Goal: Book appointment/travel/reservation

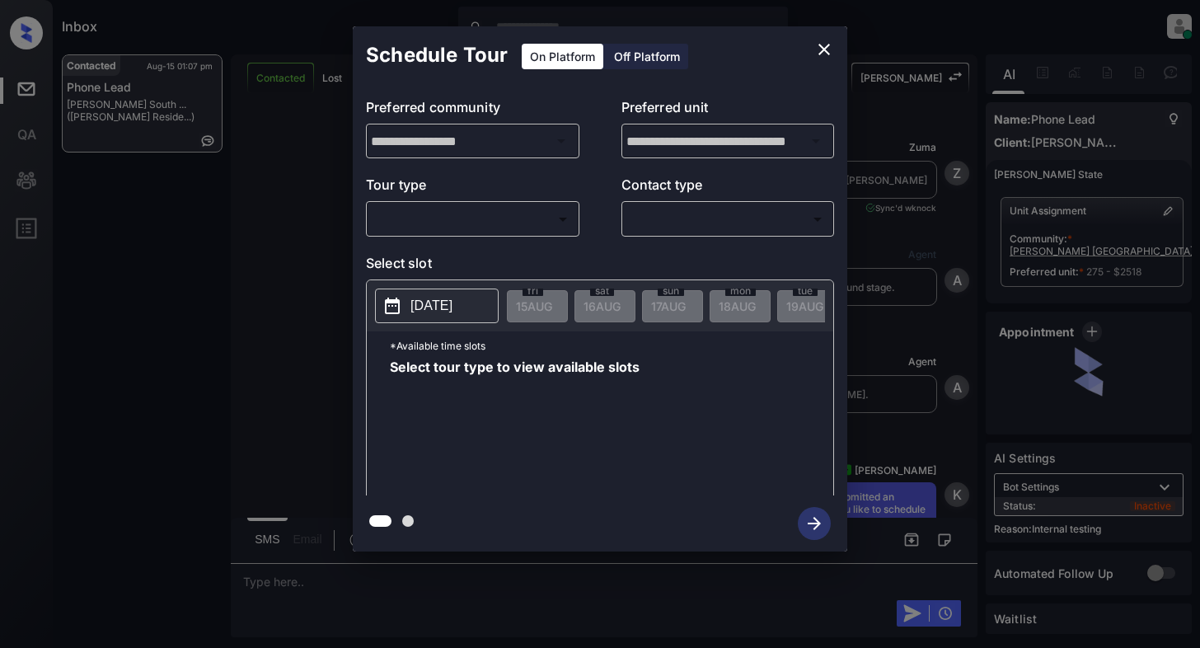
scroll to position [1742, 0]
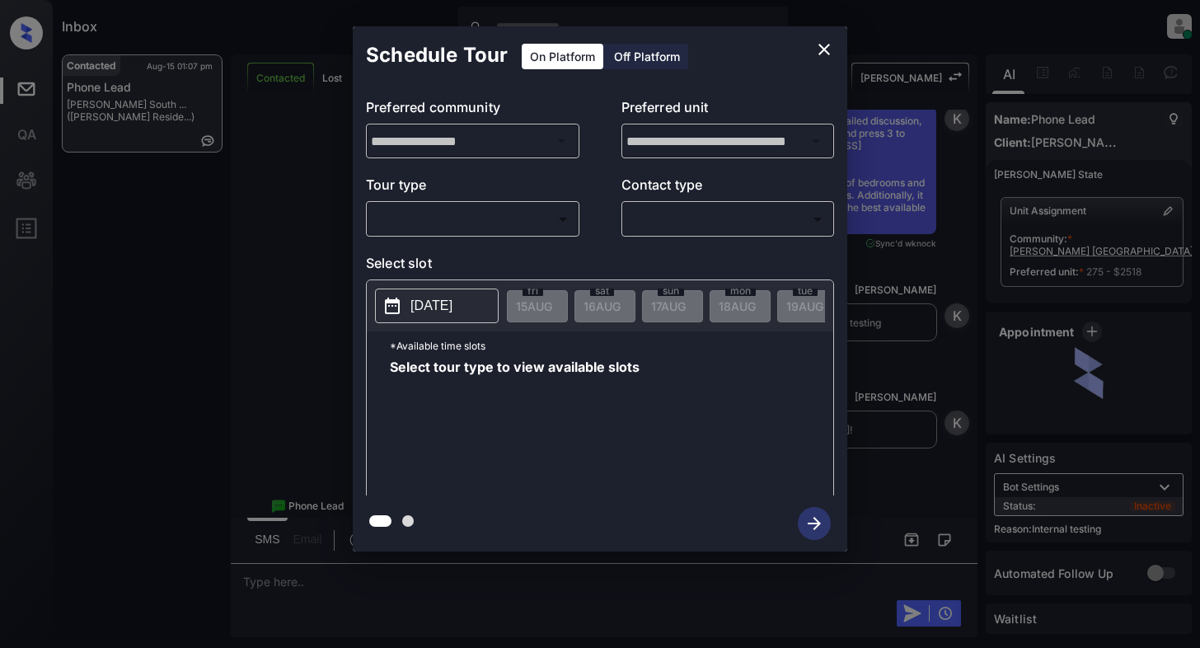
click at [433, 213] on body "Inbox Cynthia Montañez Online Set yourself offline Set yourself on break Profil…" at bounding box center [600, 324] width 1200 height 648
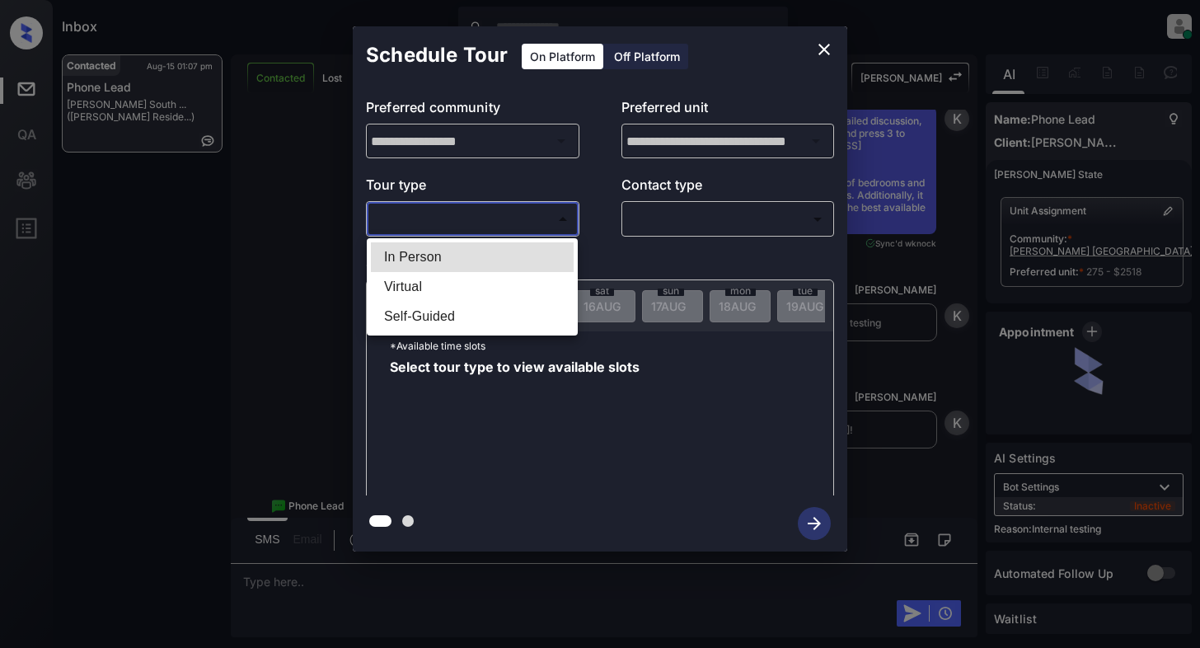
click at [307, 358] on div at bounding box center [600, 324] width 1200 height 648
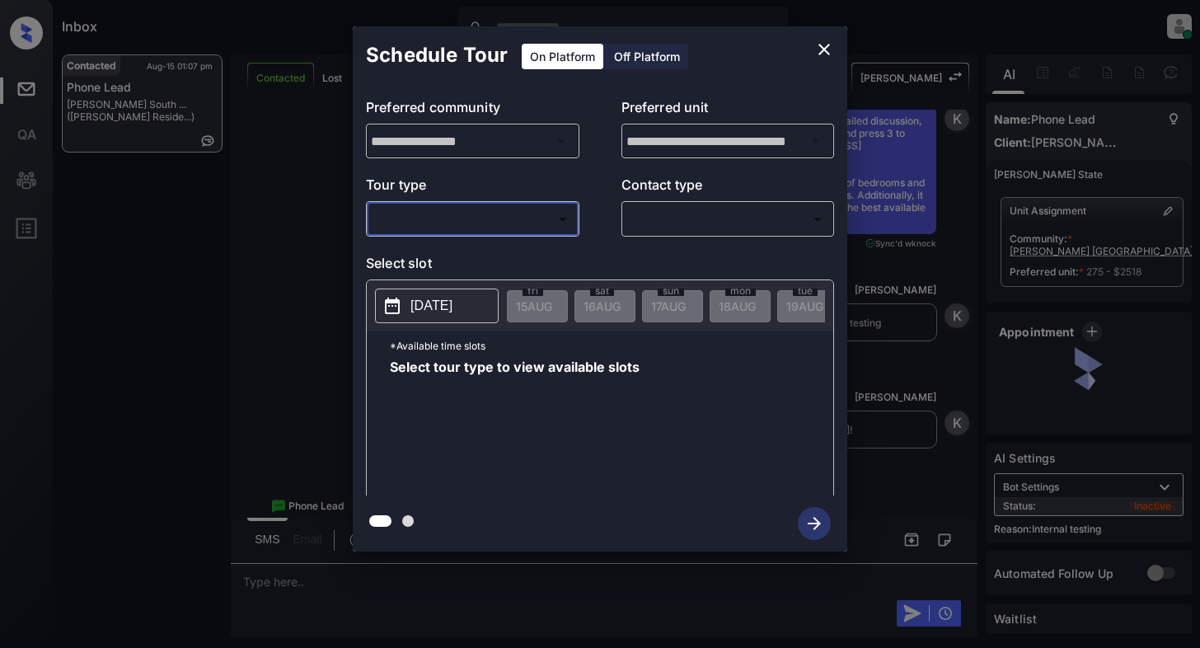
click at [826, 46] on icon "close" at bounding box center [824, 50] width 12 height 12
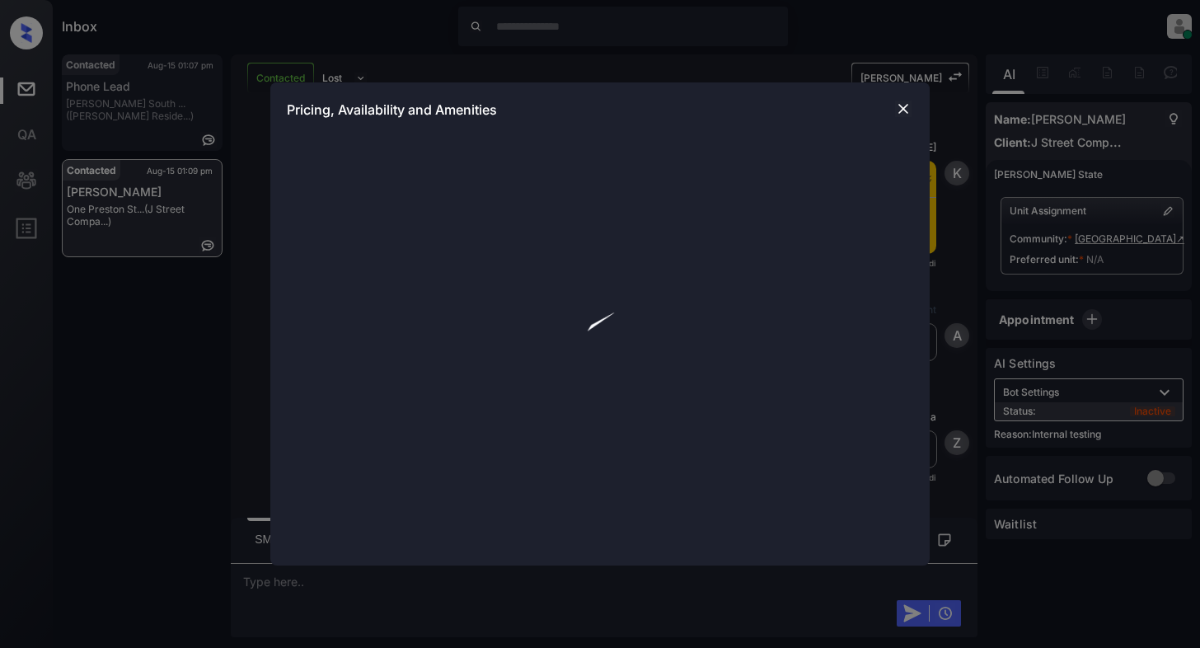
scroll to position [4123, 0]
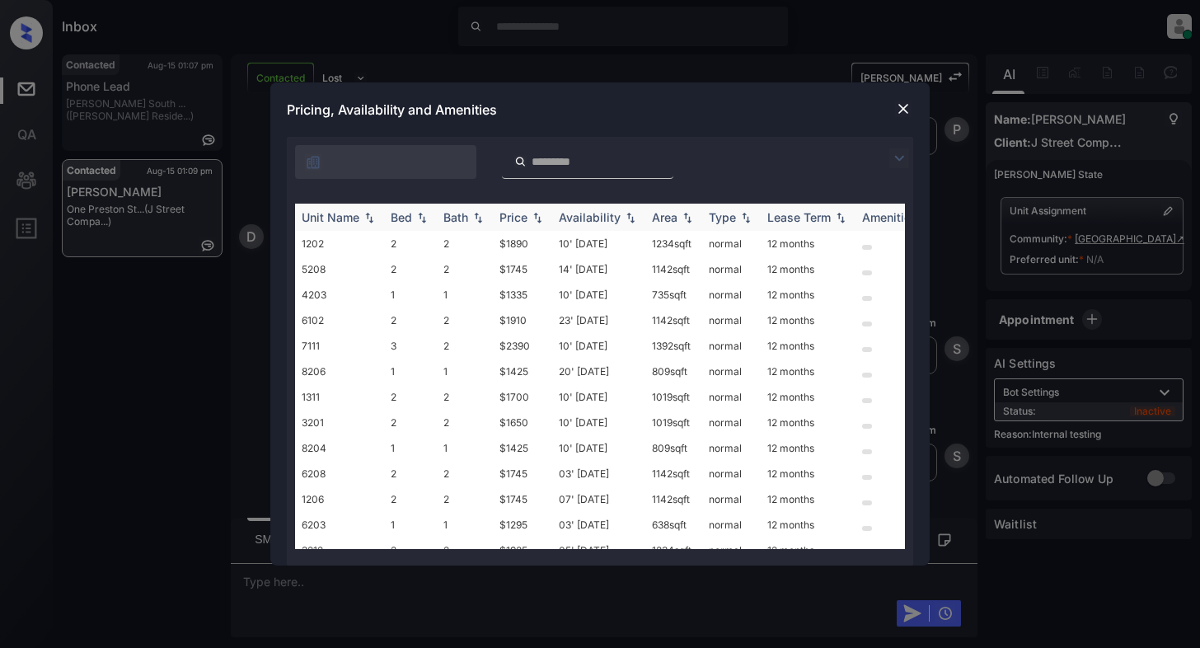
click at [423, 213] on img at bounding box center [422, 218] width 16 height 12
click at [423, 213] on img at bounding box center [422, 217] width 16 height 12
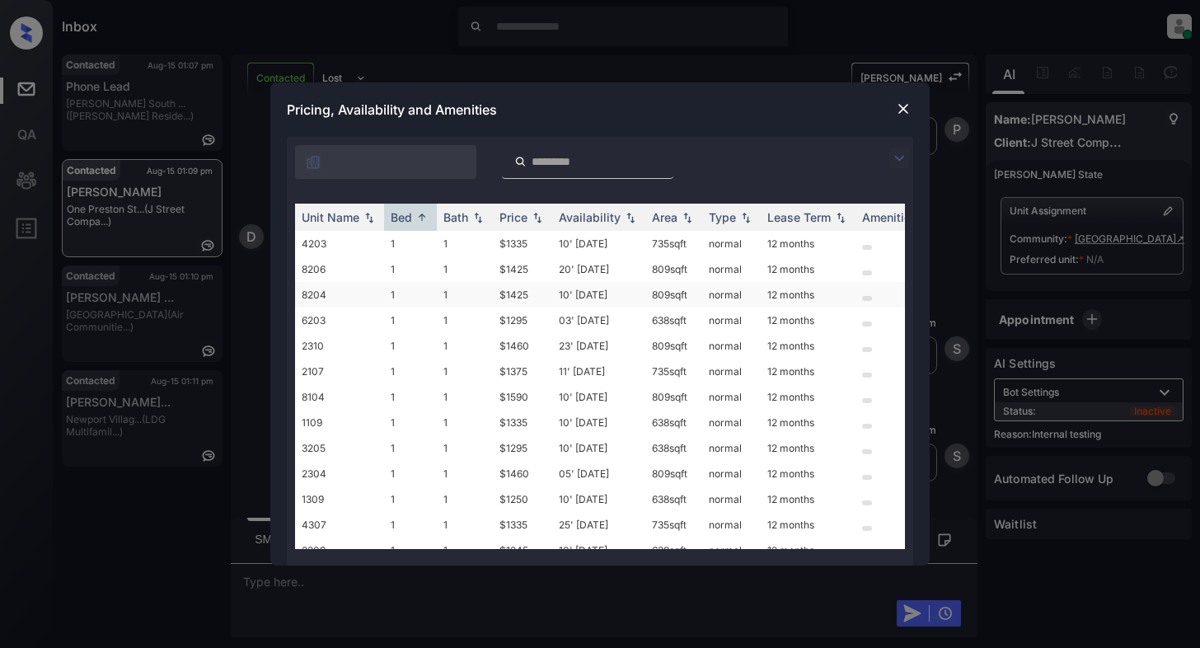
click at [334, 298] on td "8204" at bounding box center [339, 295] width 89 height 26
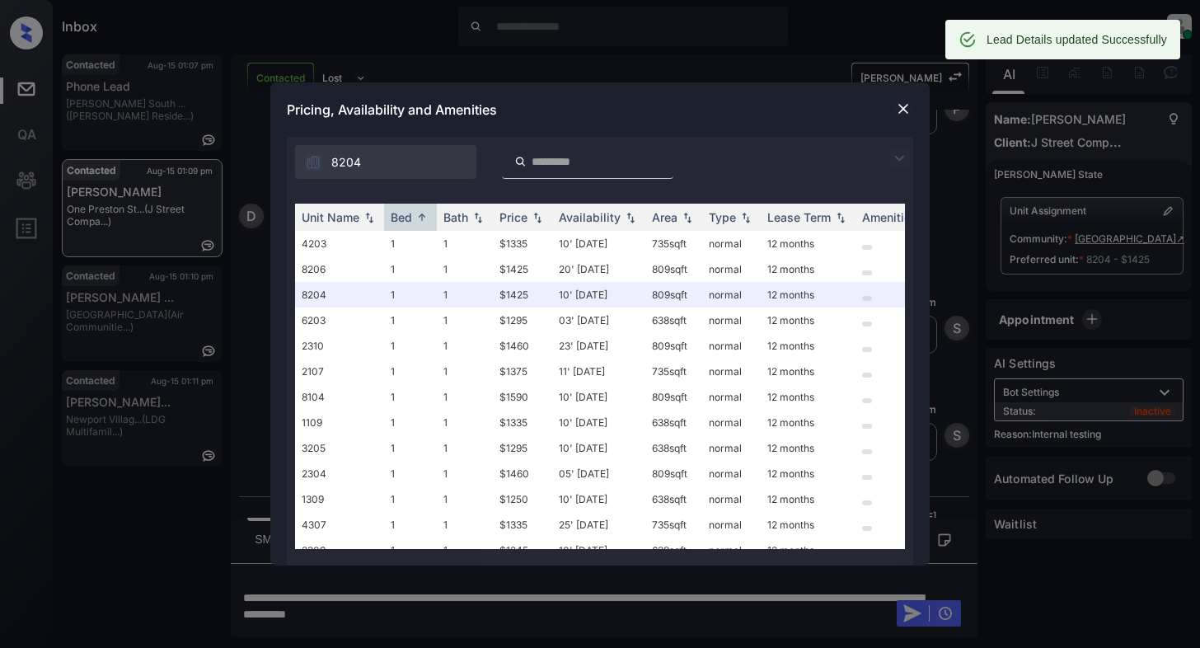
scroll to position [4231, 0]
click at [901, 110] on img at bounding box center [903, 109] width 16 height 16
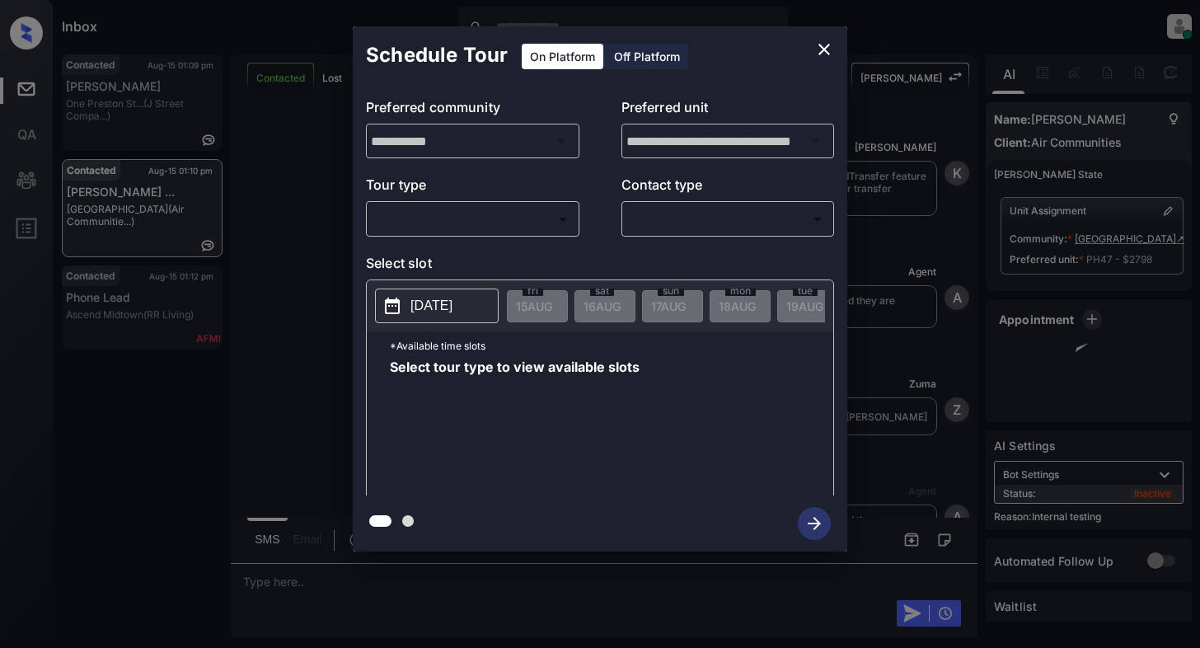
scroll to position [15861, 0]
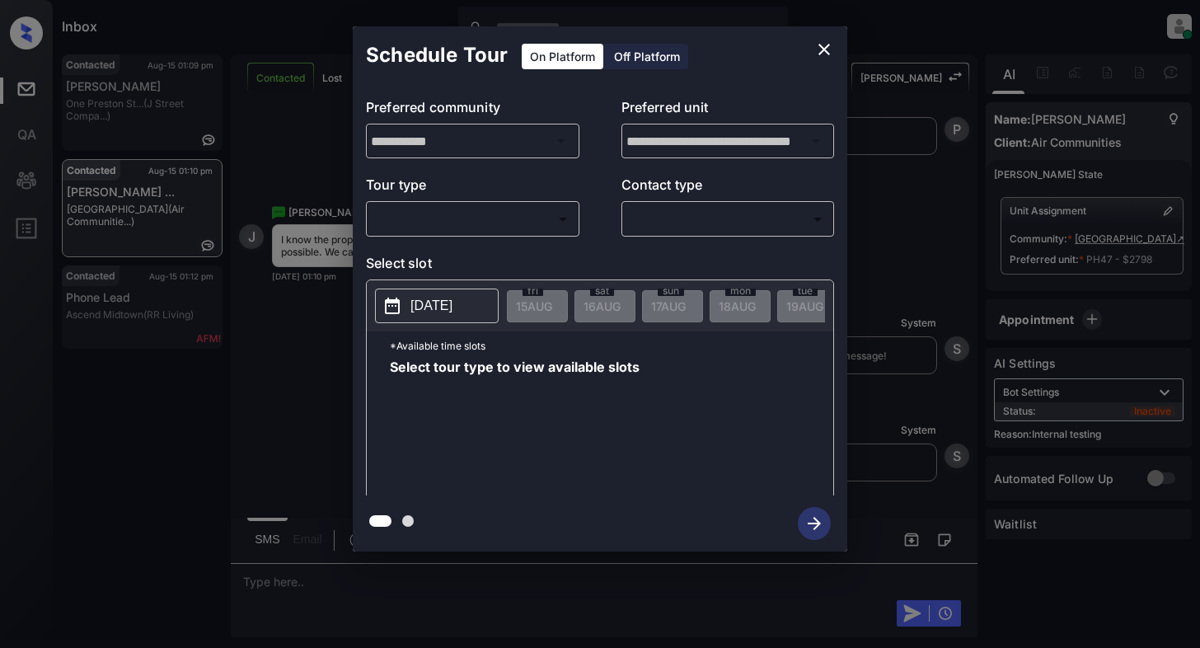
click at [403, 238] on div "**********" at bounding box center [600, 289] width 494 height 411
click at [400, 232] on body "Inbox Cynthia Montañez Online Set yourself offline Set yourself on break Profil…" at bounding box center [600, 324] width 1200 height 648
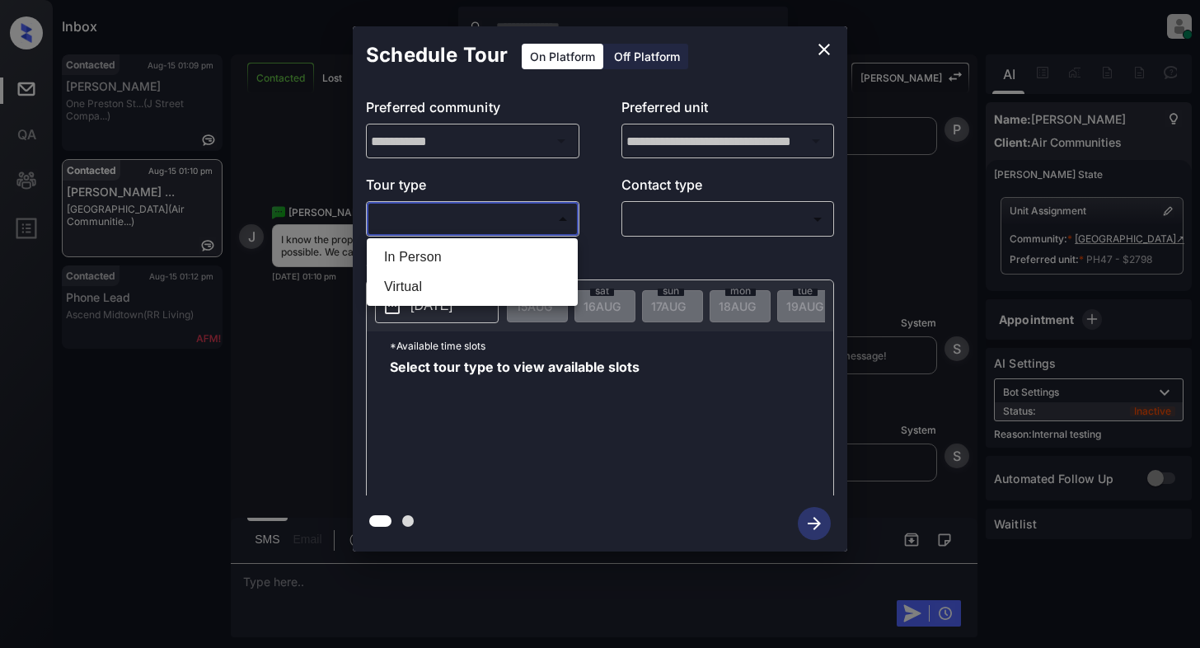
click at [816, 54] on div at bounding box center [600, 324] width 1200 height 648
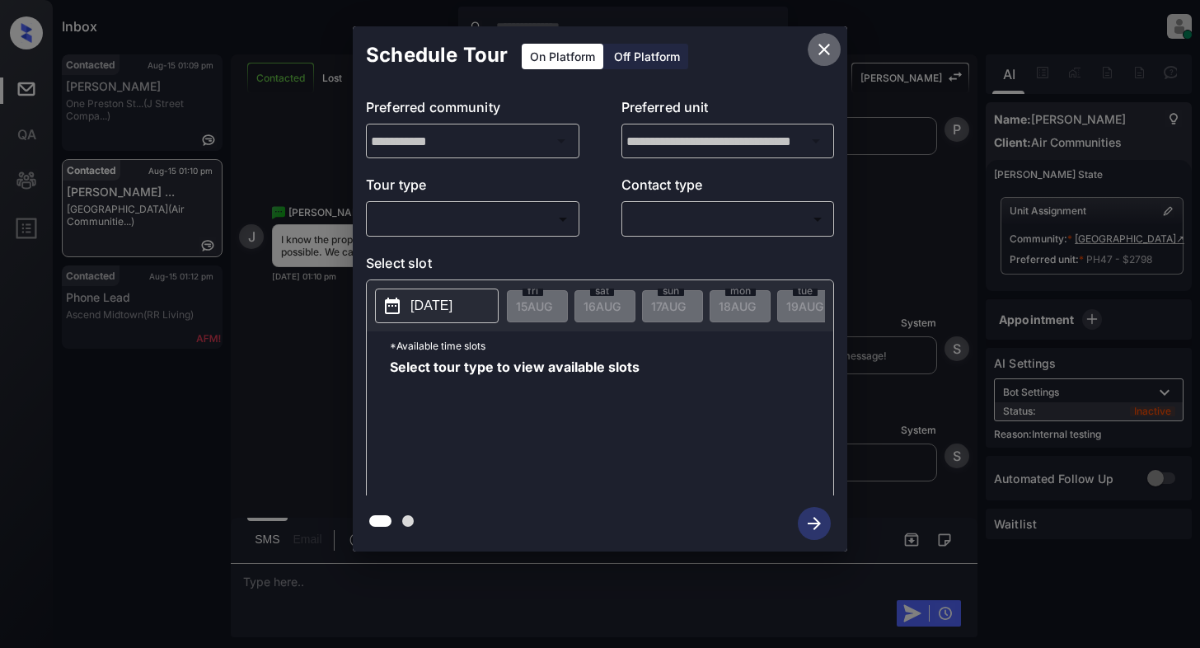
click at [822, 50] on icon "close" at bounding box center [824, 50] width 12 height 12
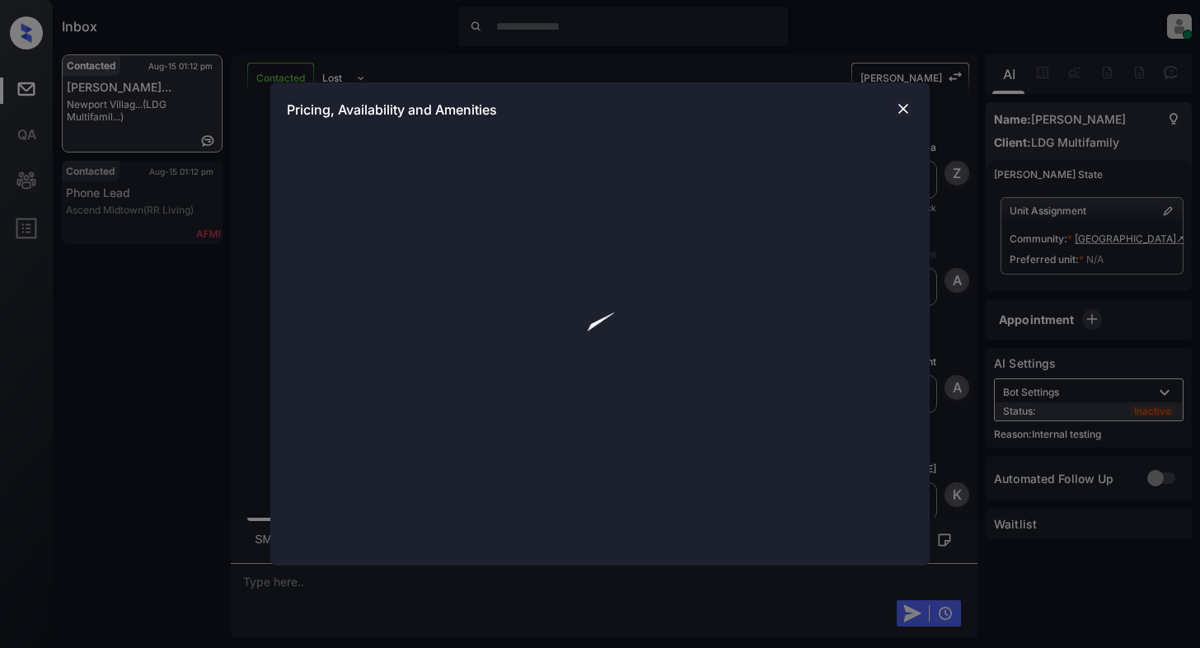
scroll to position [2289, 0]
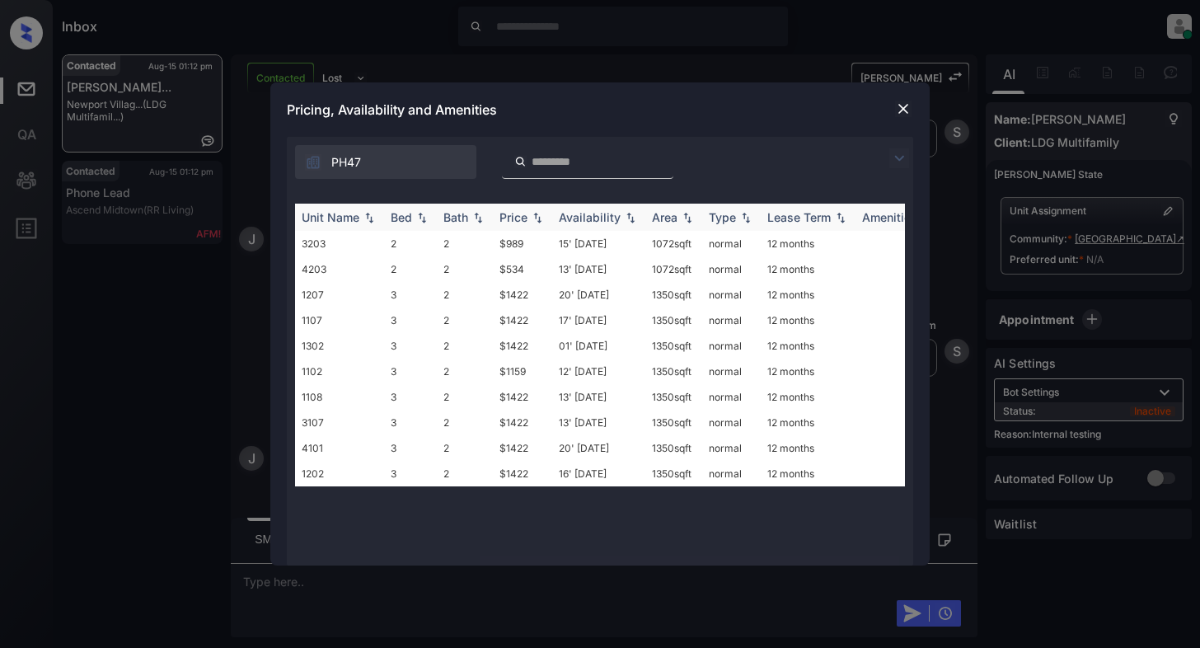
click at [305, 229] on th "Unit Name" at bounding box center [339, 216] width 89 height 27
click at [325, 222] on div "Unit Name" at bounding box center [331, 217] width 58 height 14
click at [324, 237] on td "1102" at bounding box center [339, 244] width 89 height 26
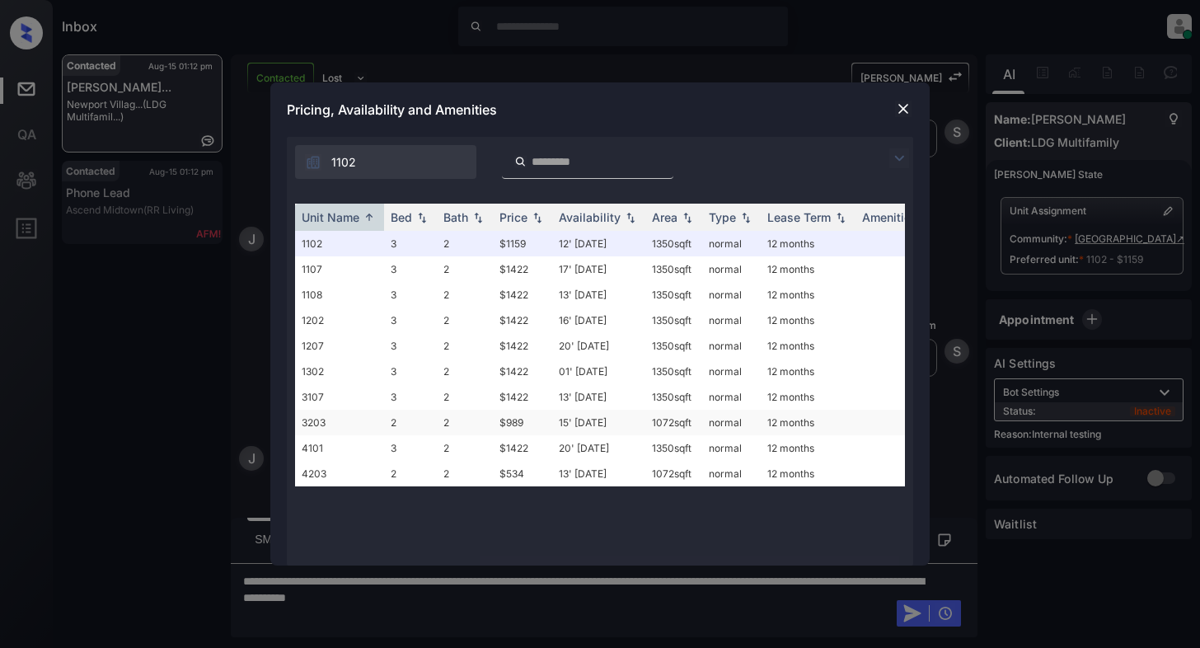
click at [311, 420] on td "3203" at bounding box center [339, 422] width 89 height 26
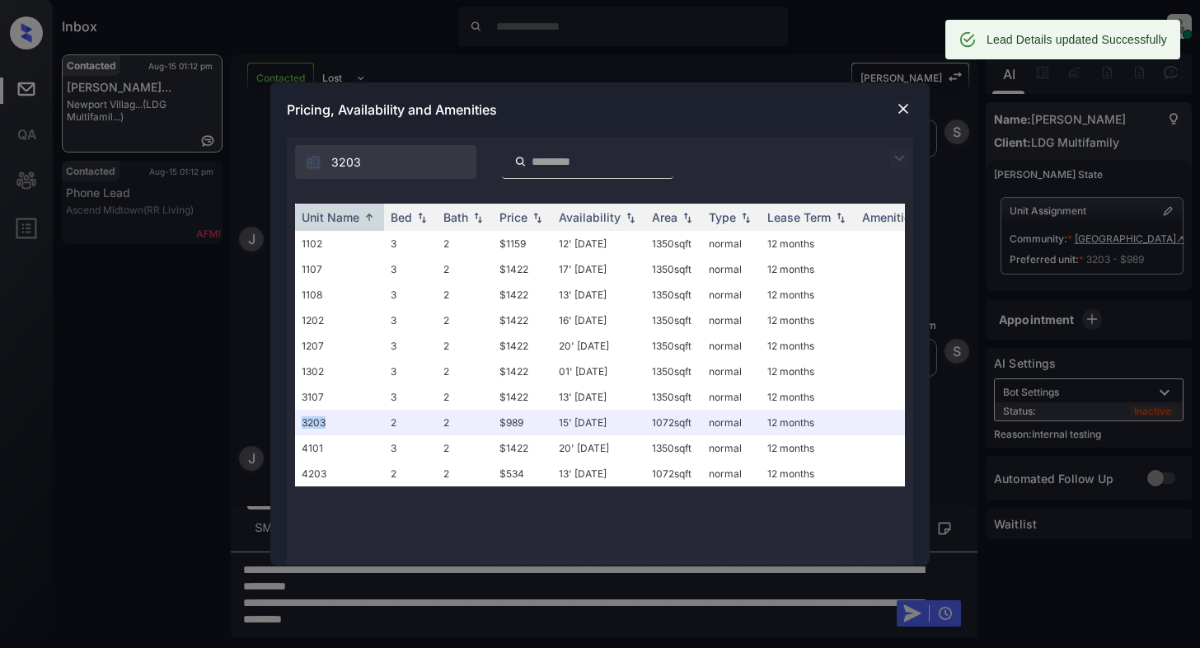
click at [901, 101] on img at bounding box center [903, 109] width 16 height 16
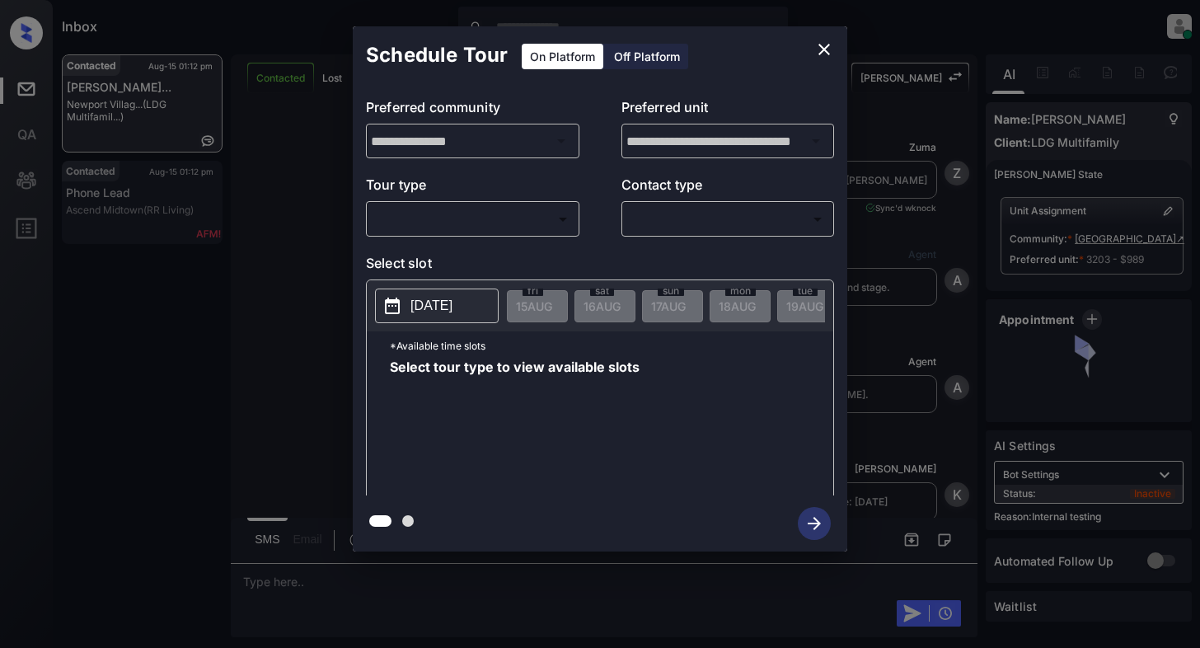
scroll to position [2289, 0]
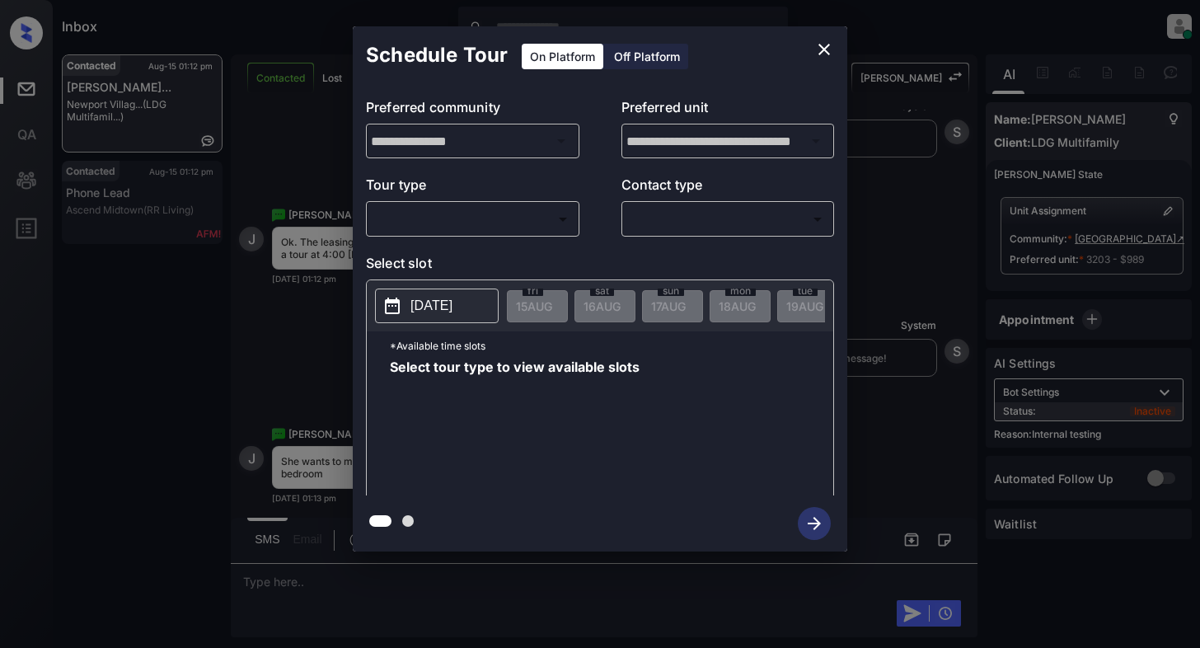
click at [459, 224] on body "Inbox [PERSON_NAME] Online Set yourself offline Set yourself on break Profile S…" at bounding box center [600, 324] width 1200 height 648
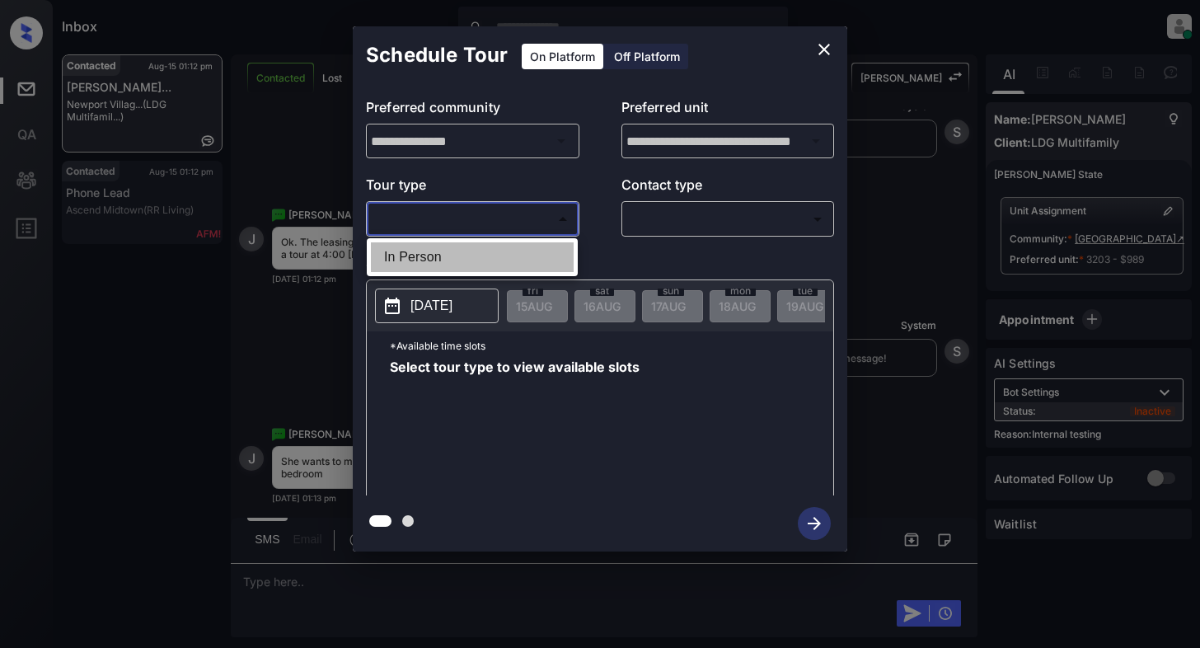
click at [425, 252] on li "In Person" at bounding box center [472, 257] width 203 height 30
type input "********"
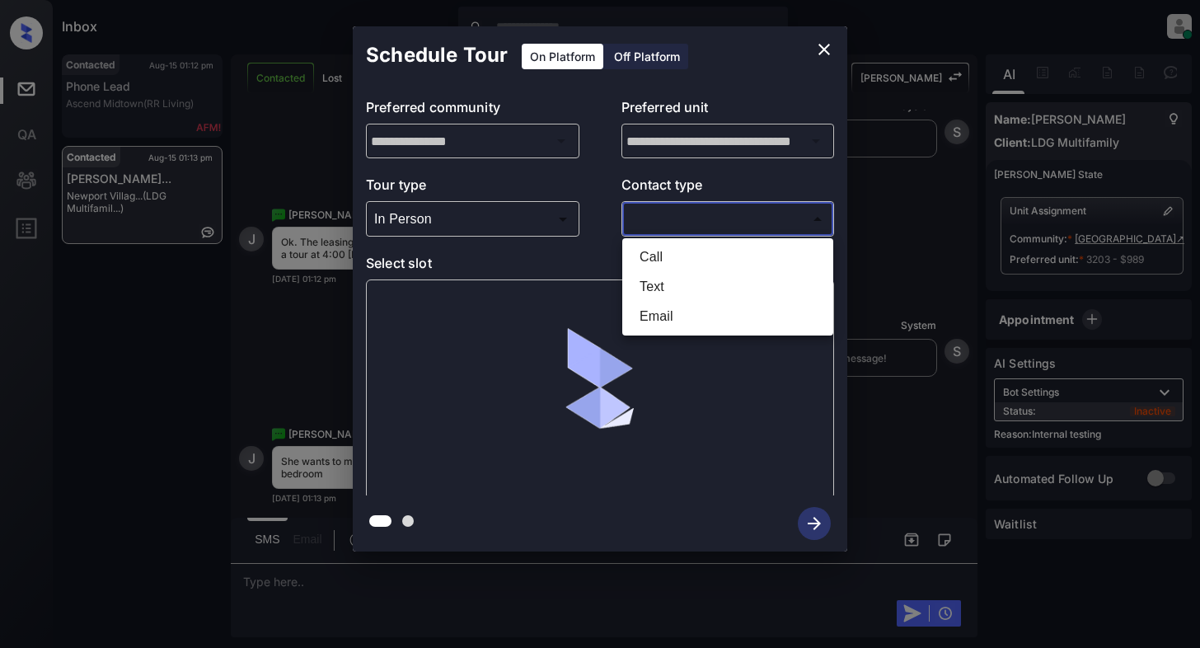
click at [755, 221] on body "Inbox [PERSON_NAME] Online Set yourself offline Set yourself on break Profile S…" at bounding box center [600, 324] width 1200 height 648
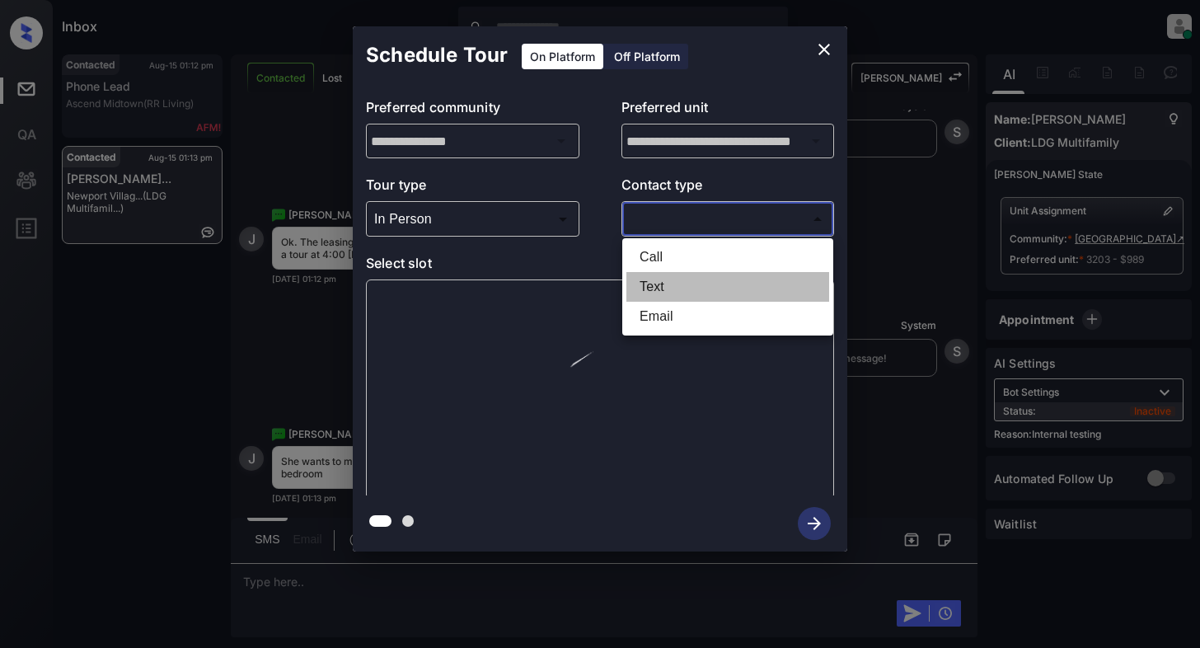
click at [670, 285] on li "Text" at bounding box center [727, 287] width 203 height 30
type input "****"
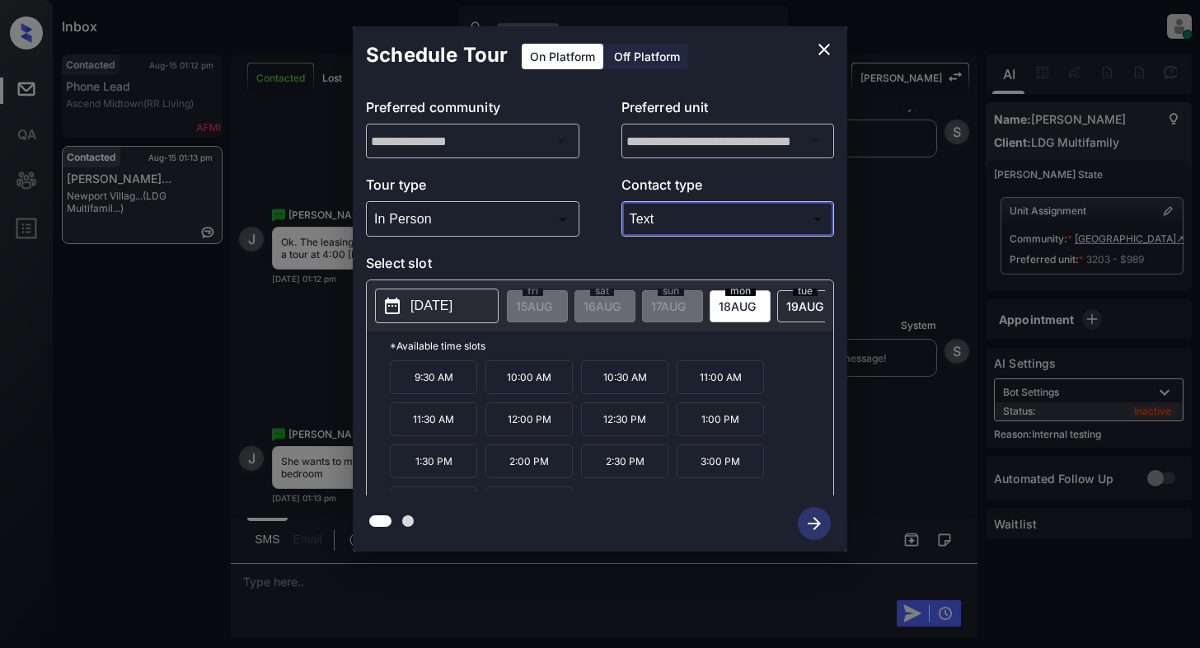
click at [825, 47] on icon "close" at bounding box center [824, 50] width 20 height 20
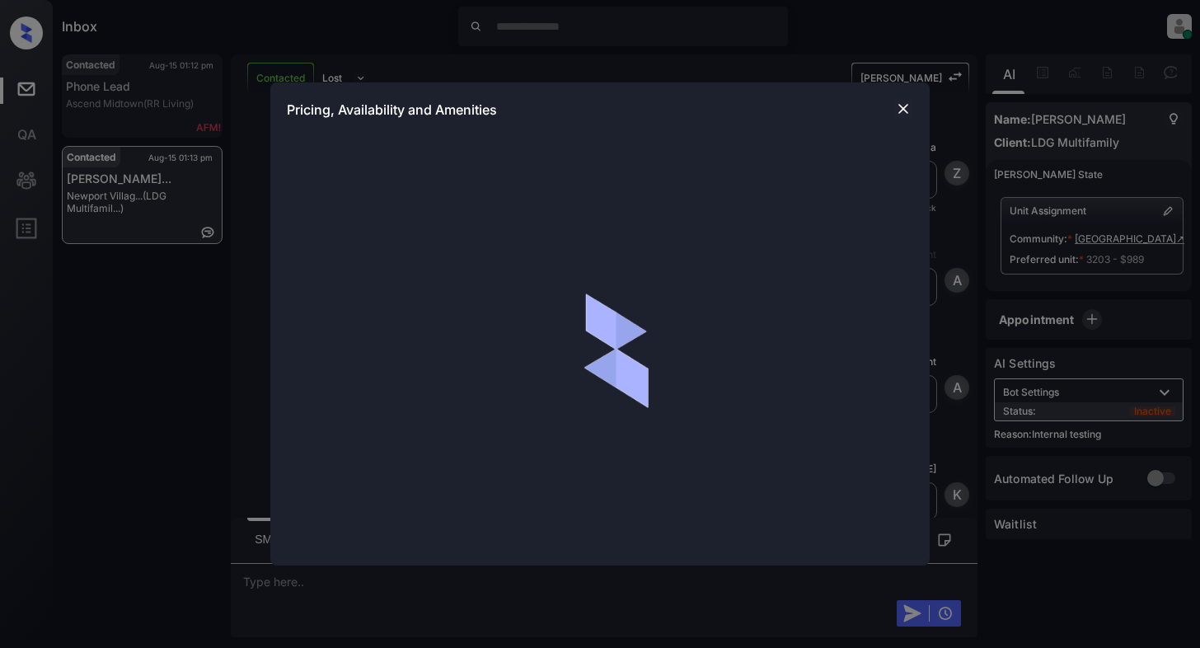
scroll to position [2614, 0]
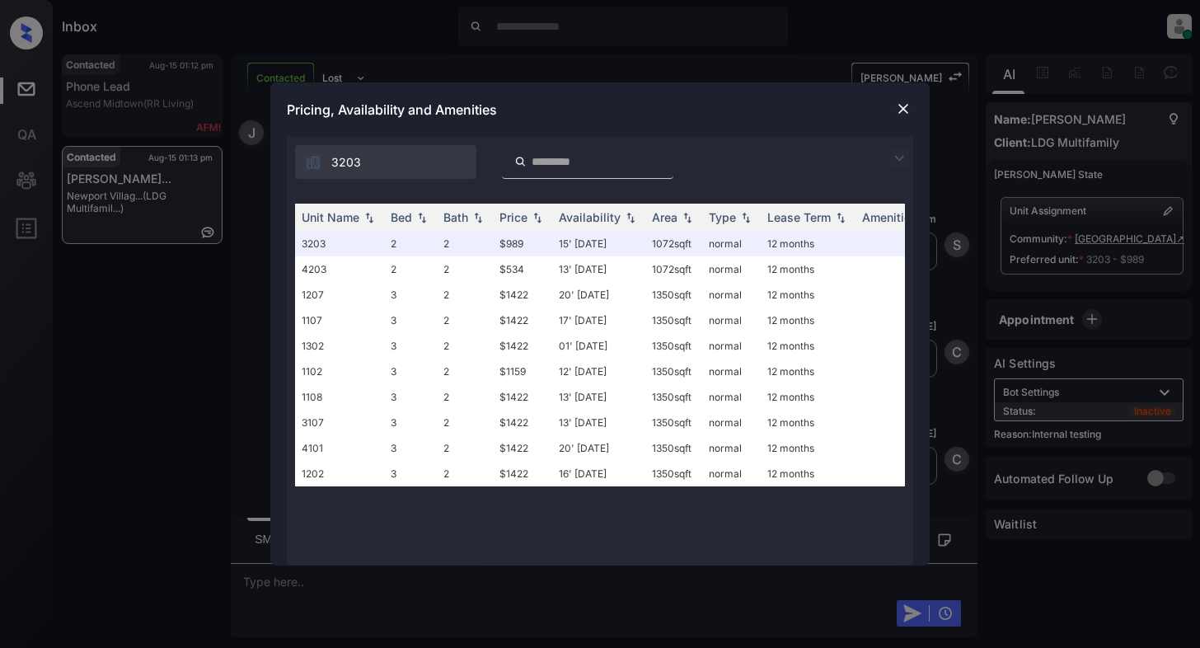
click at [906, 109] on img at bounding box center [903, 109] width 16 height 16
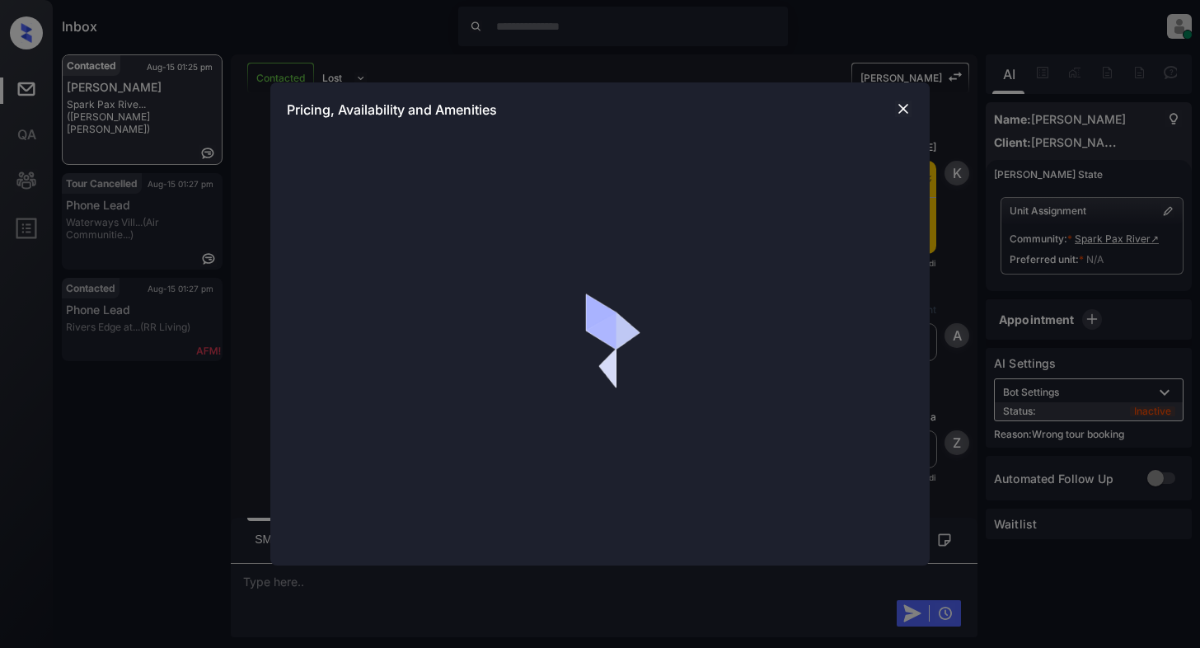
scroll to position [1888, 0]
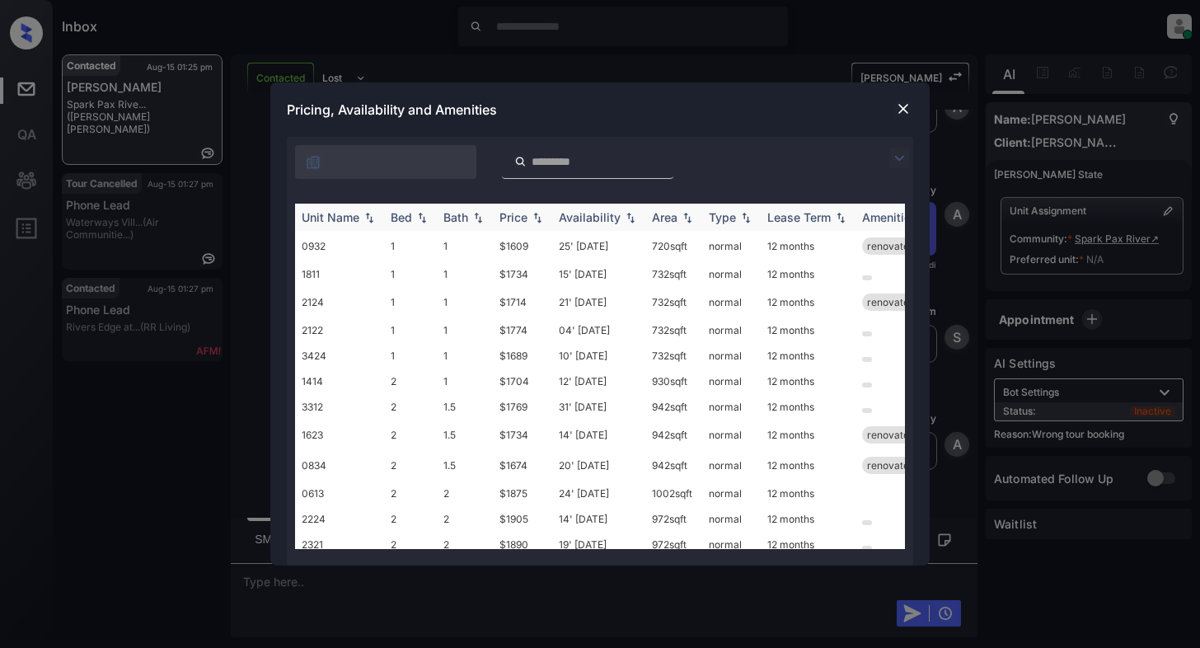
click at [419, 221] on img at bounding box center [422, 218] width 16 height 12
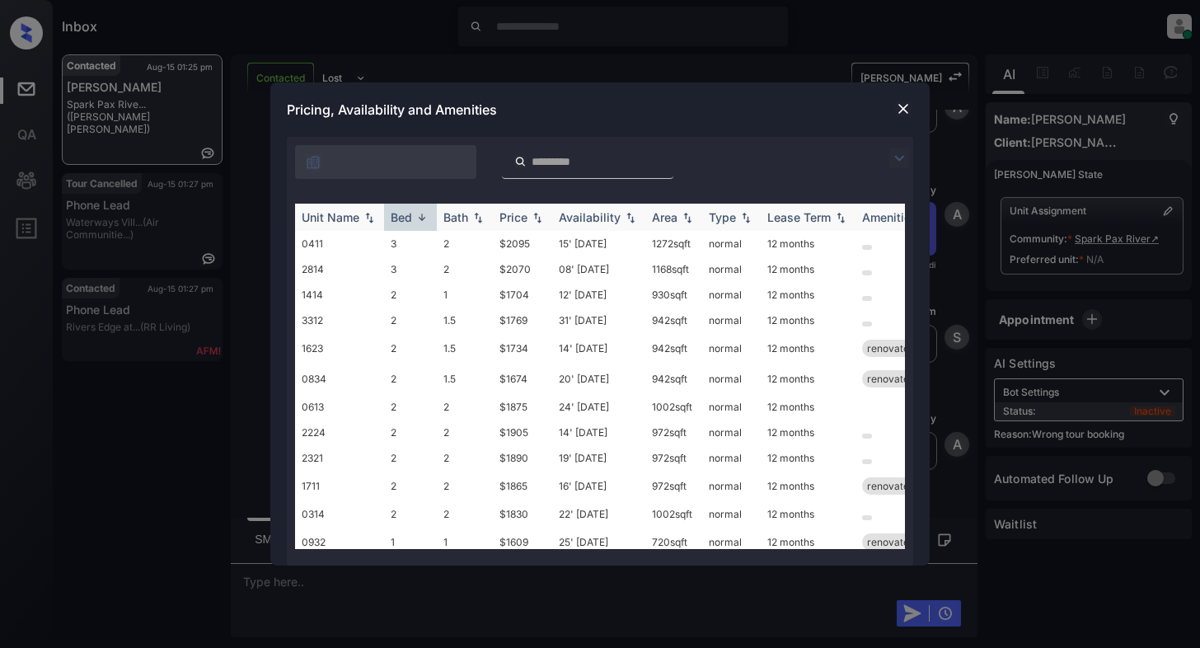
click at [419, 221] on img at bounding box center [422, 217] width 16 height 12
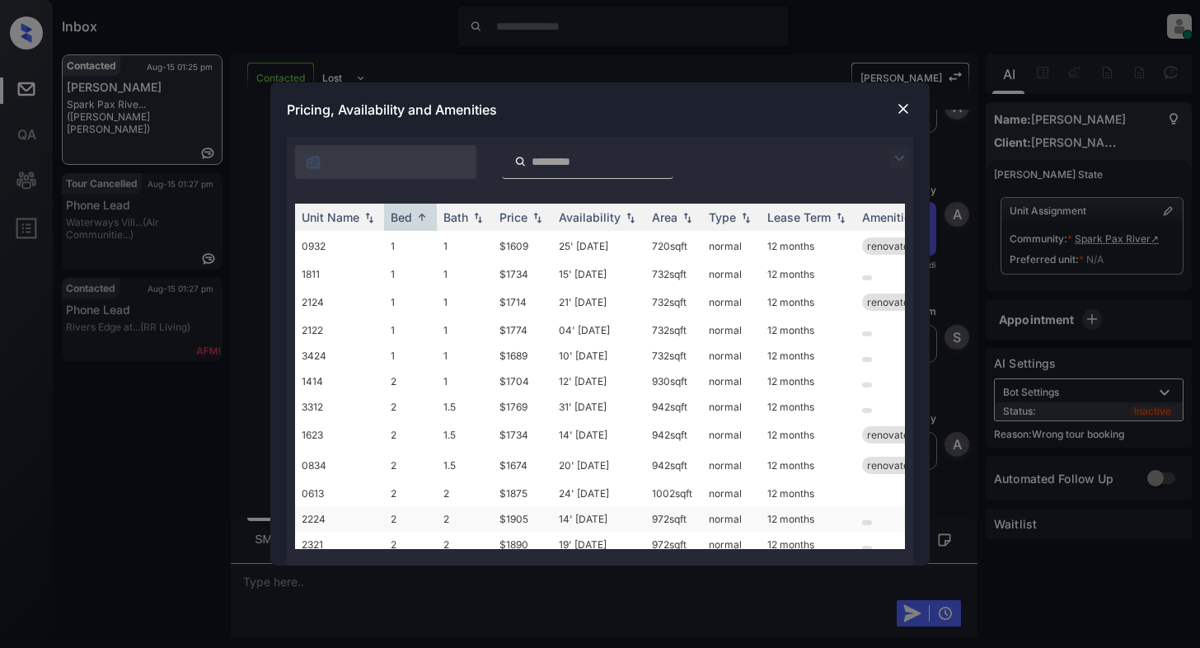
click at [330, 517] on td "2224" at bounding box center [339, 519] width 89 height 26
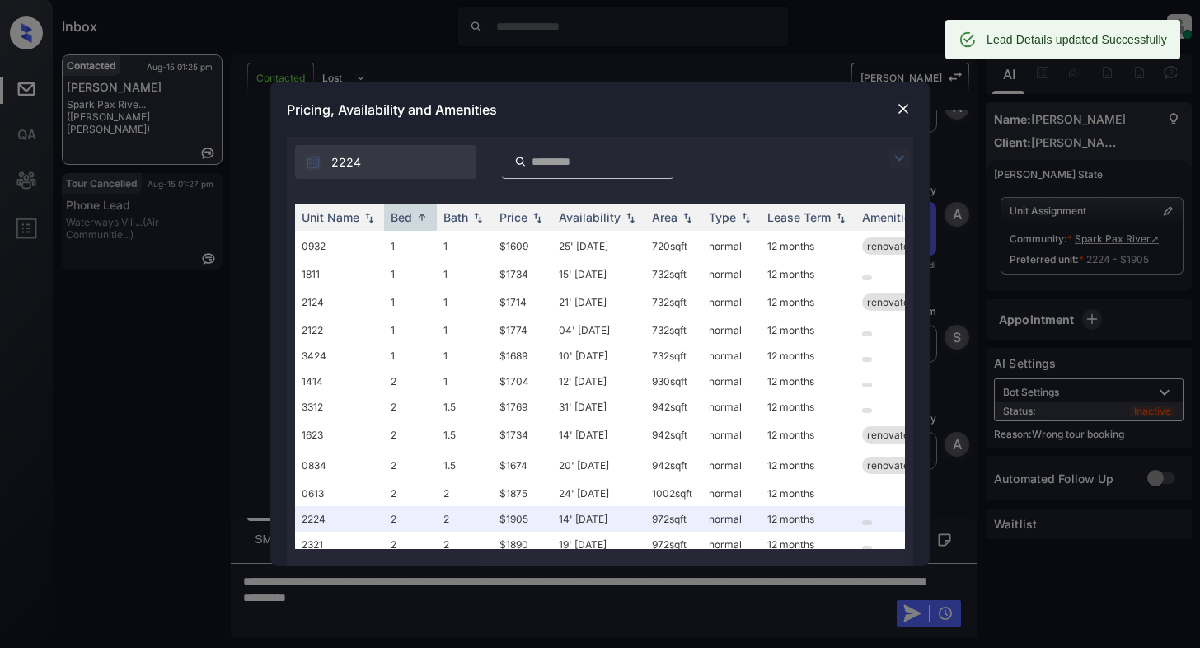
click at [897, 119] on div at bounding box center [903, 109] width 20 height 21
click at [901, 106] on img at bounding box center [903, 109] width 16 height 16
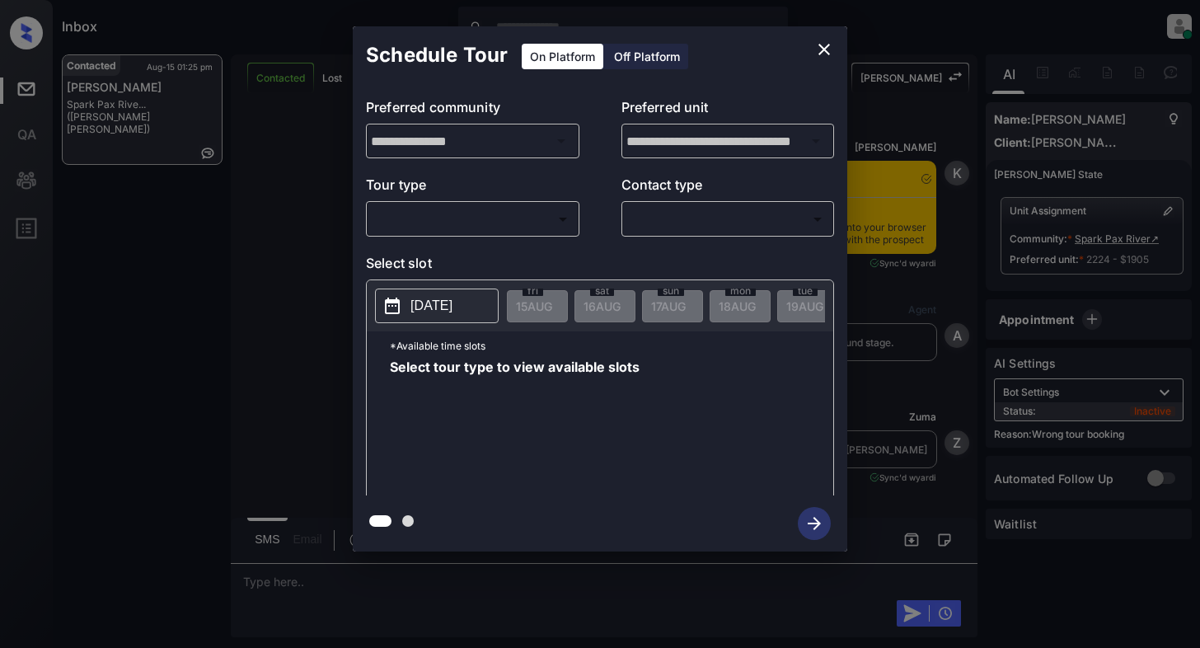
scroll to position [2984, 0]
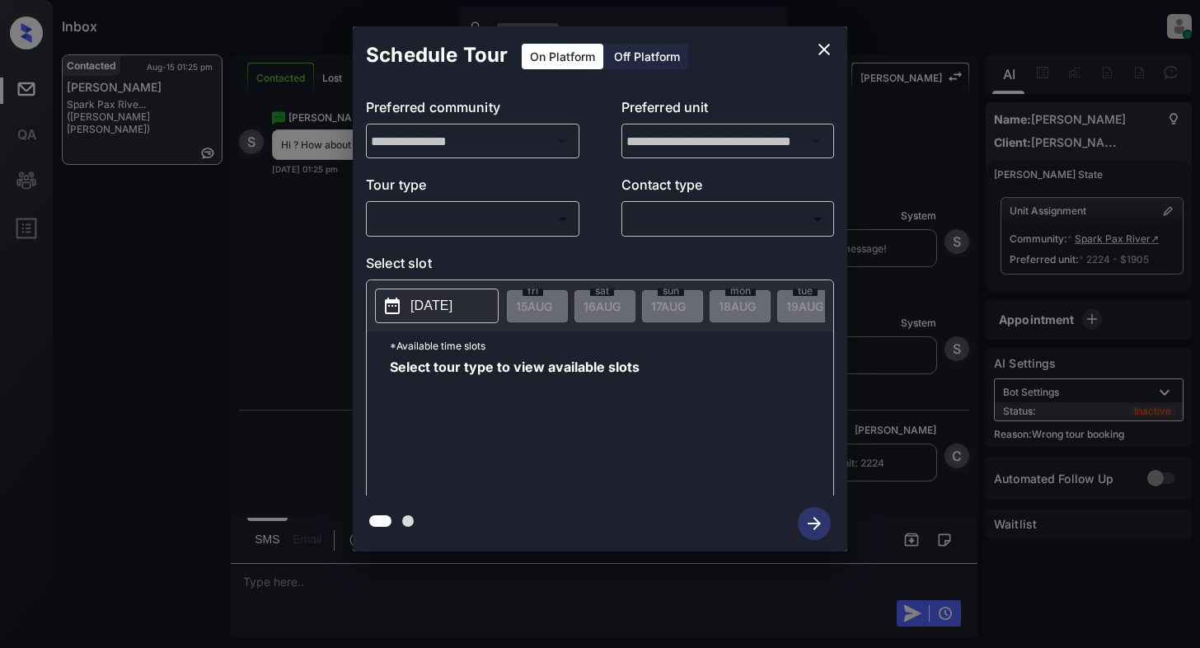
click at [502, 224] on body "Inbox Cynthia Montañez Online Set yourself offline Set yourself on break Profil…" at bounding box center [600, 324] width 1200 height 648
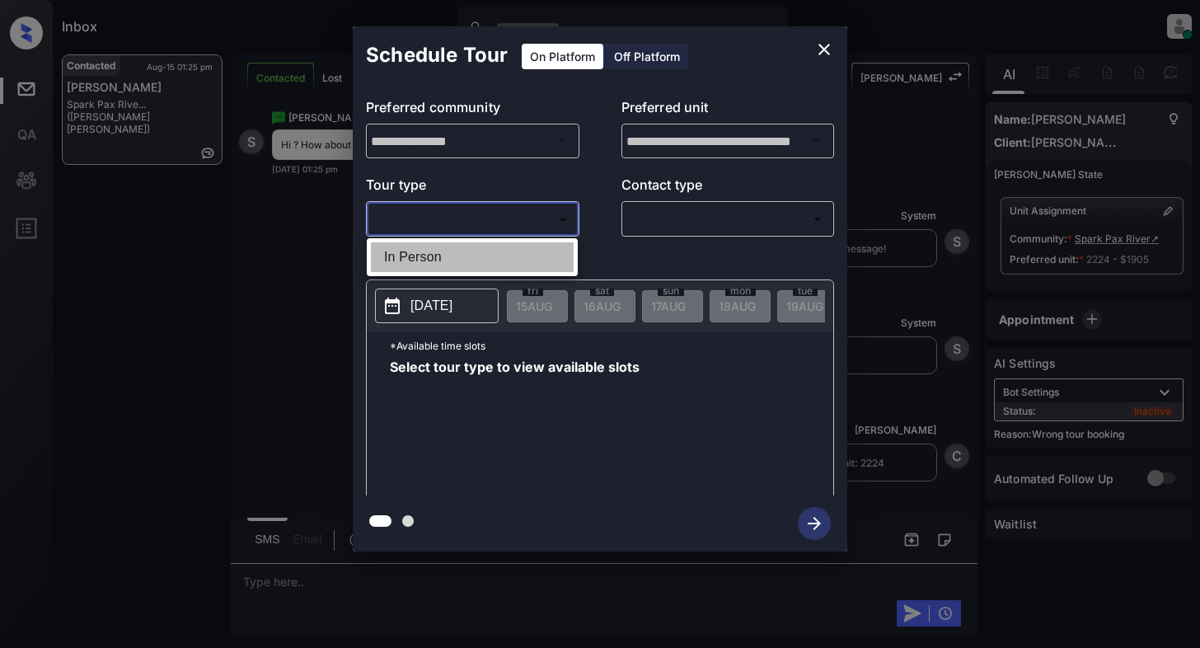
click at [495, 257] on li "In Person" at bounding box center [472, 257] width 203 height 30
type input "********"
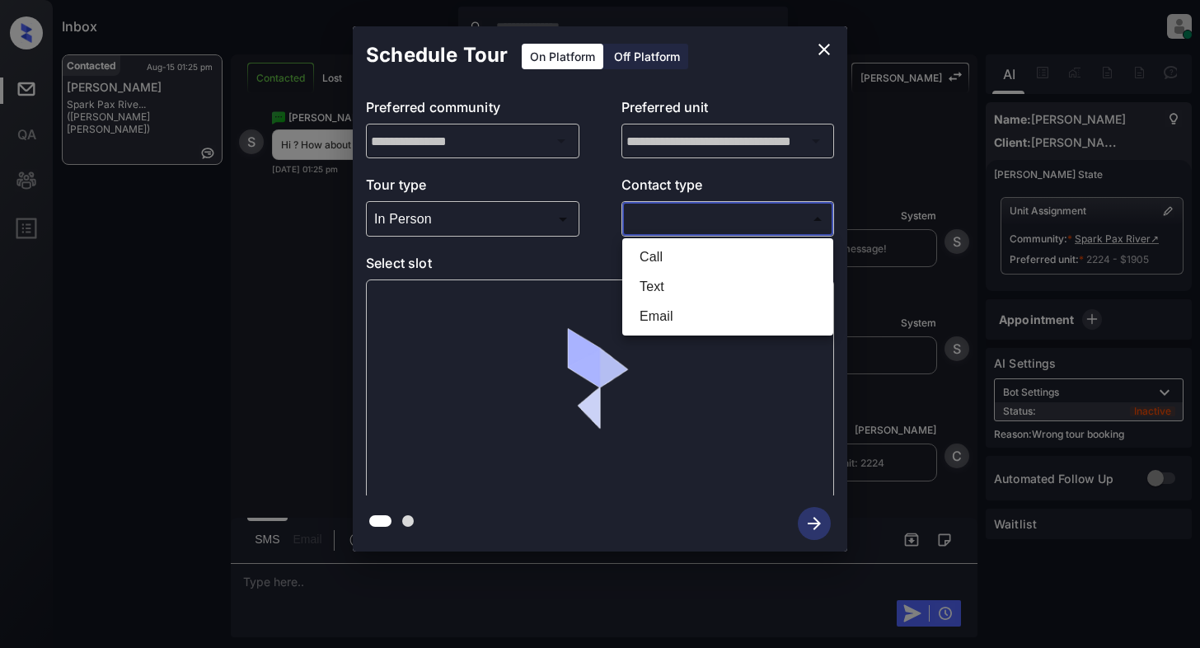
click at [763, 216] on body "Inbox Cynthia Montañez Online Set yourself offline Set yourself on break Profil…" at bounding box center [600, 324] width 1200 height 648
click at [666, 285] on li "Text" at bounding box center [727, 287] width 203 height 30
type input "****"
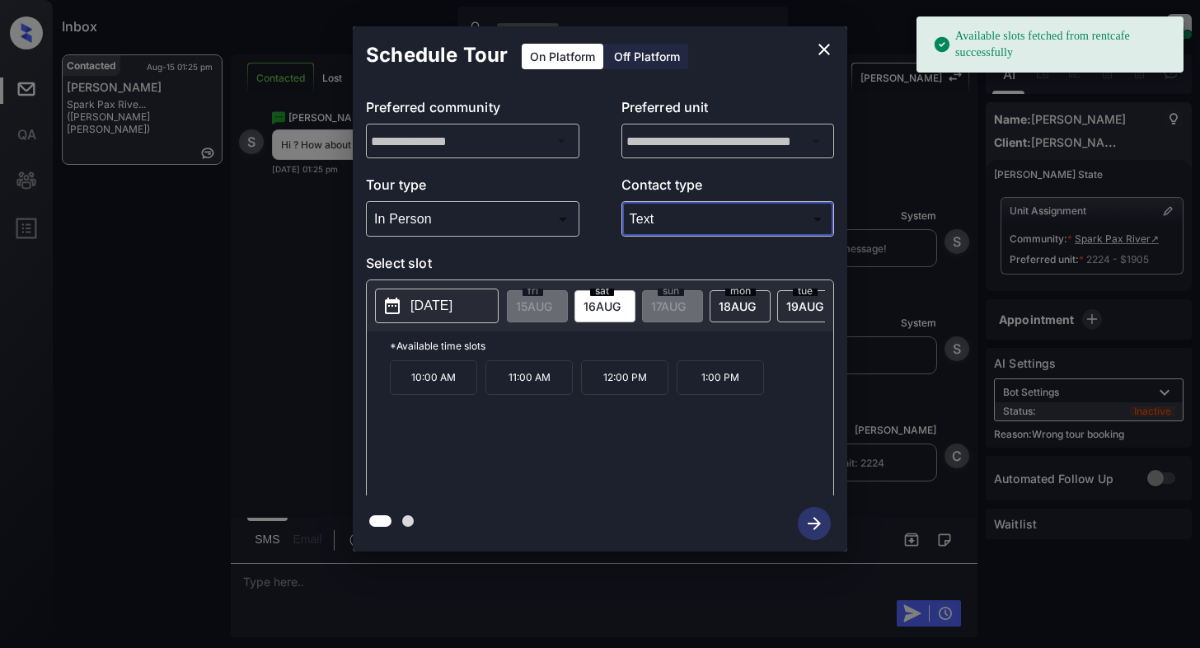
click at [442, 301] on p "2025-08-16" at bounding box center [431, 306] width 42 height 20
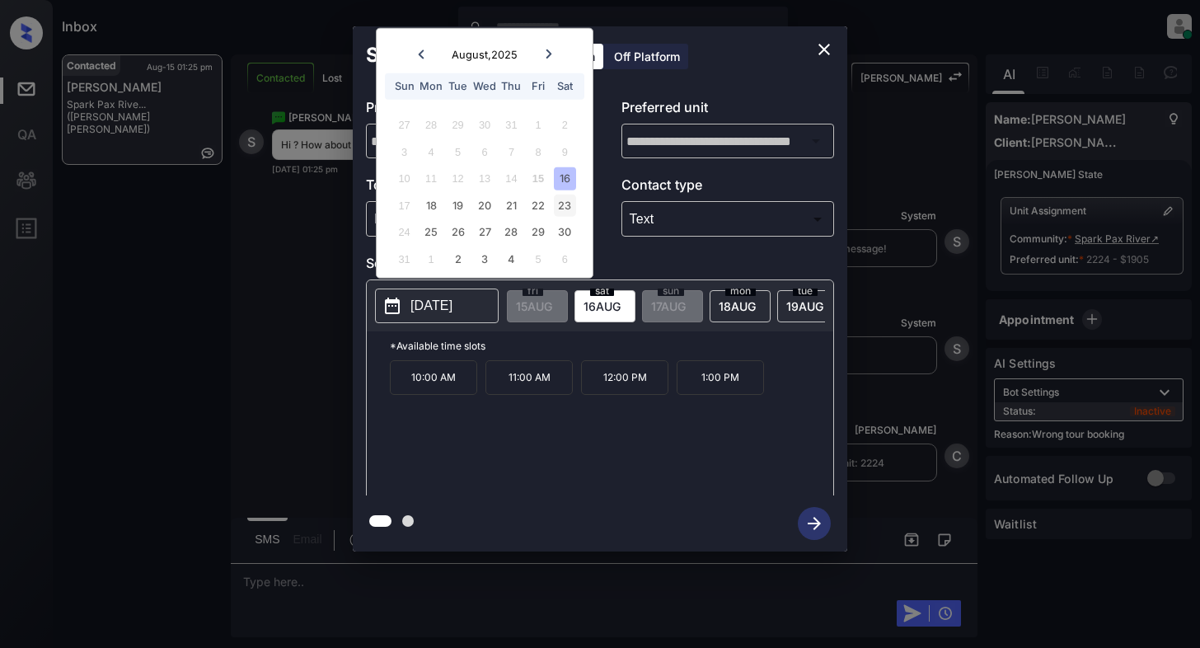
click at [570, 206] on div "23" at bounding box center [565, 205] width 22 height 22
click at [640, 465] on p "4:00 PM" at bounding box center [624, 447] width 87 height 35
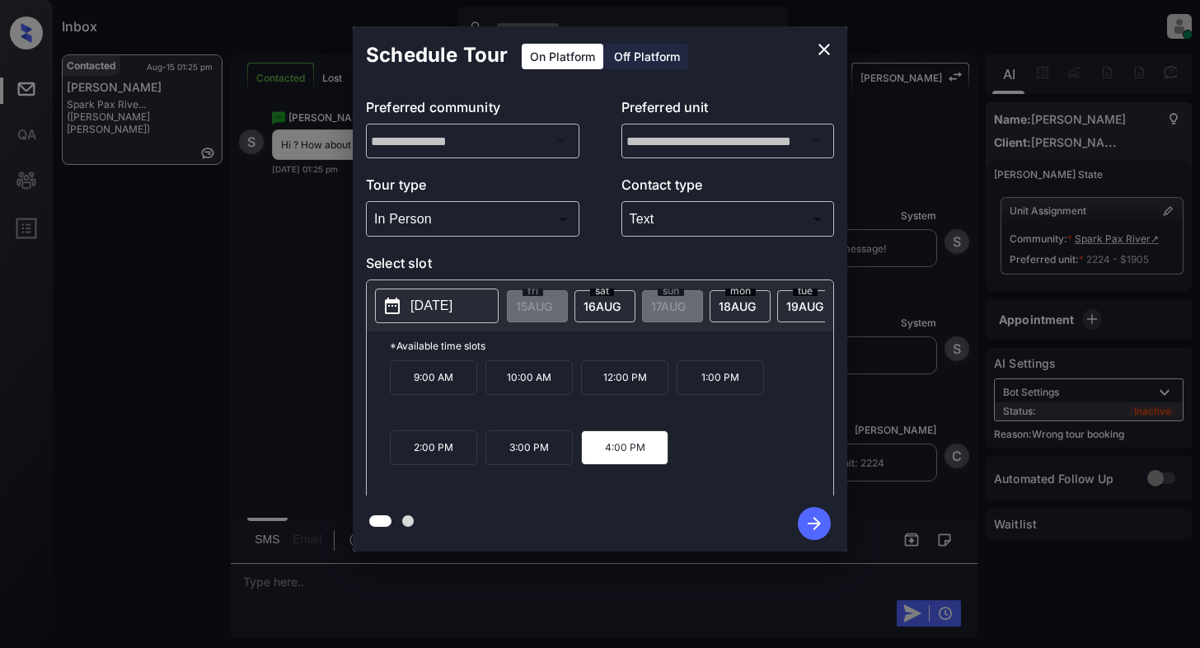
click at [822, 525] on icon "button" at bounding box center [813, 523] width 33 height 33
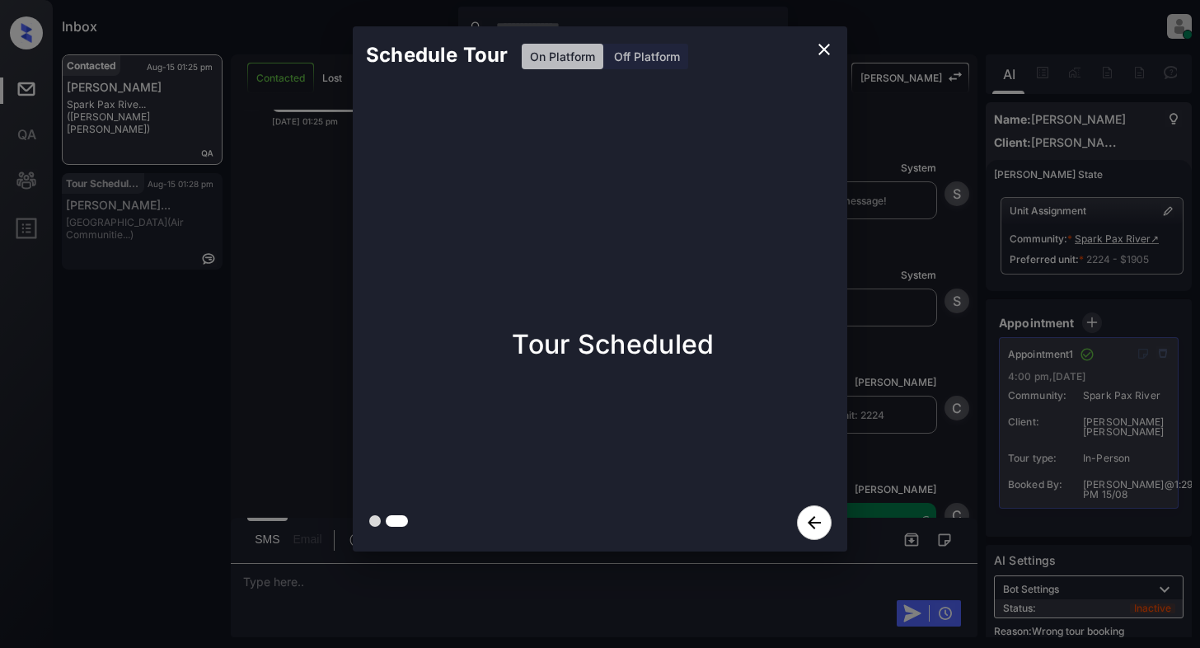
click at [826, 50] on icon "close" at bounding box center [824, 50] width 12 height 12
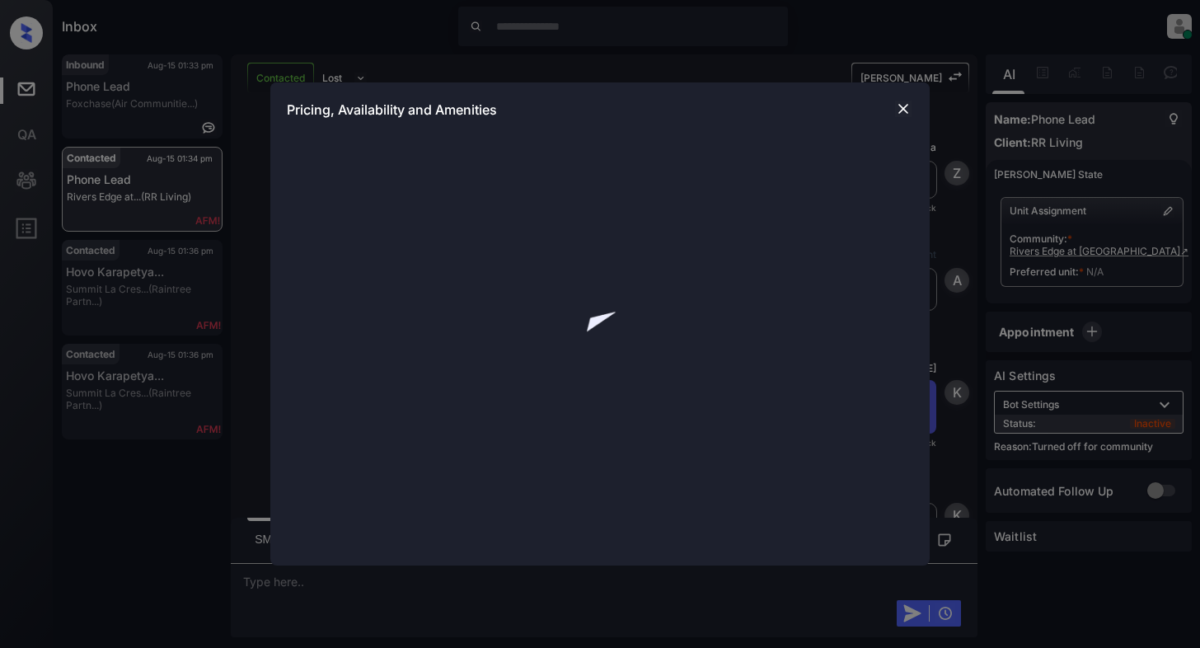
scroll to position [1342, 0]
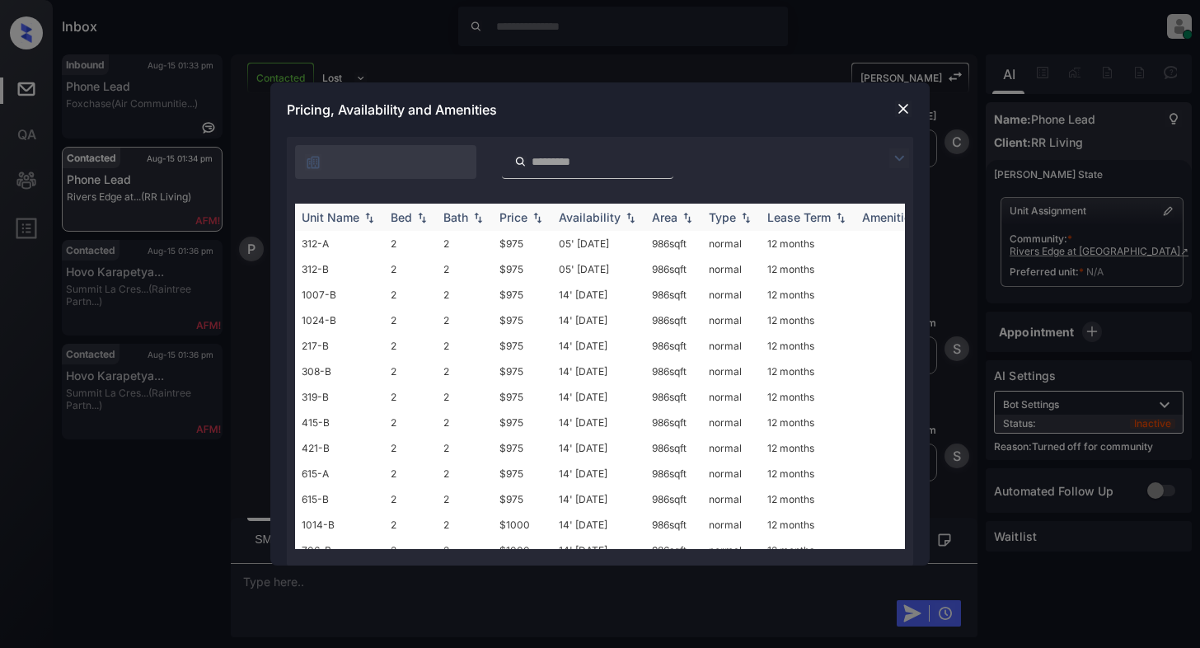
click at [420, 224] on div "Bed" at bounding box center [411, 217] width 40 height 14
click at [422, 222] on img at bounding box center [422, 217] width 16 height 12
click at [905, 106] on img at bounding box center [903, 109] width 16 height 16
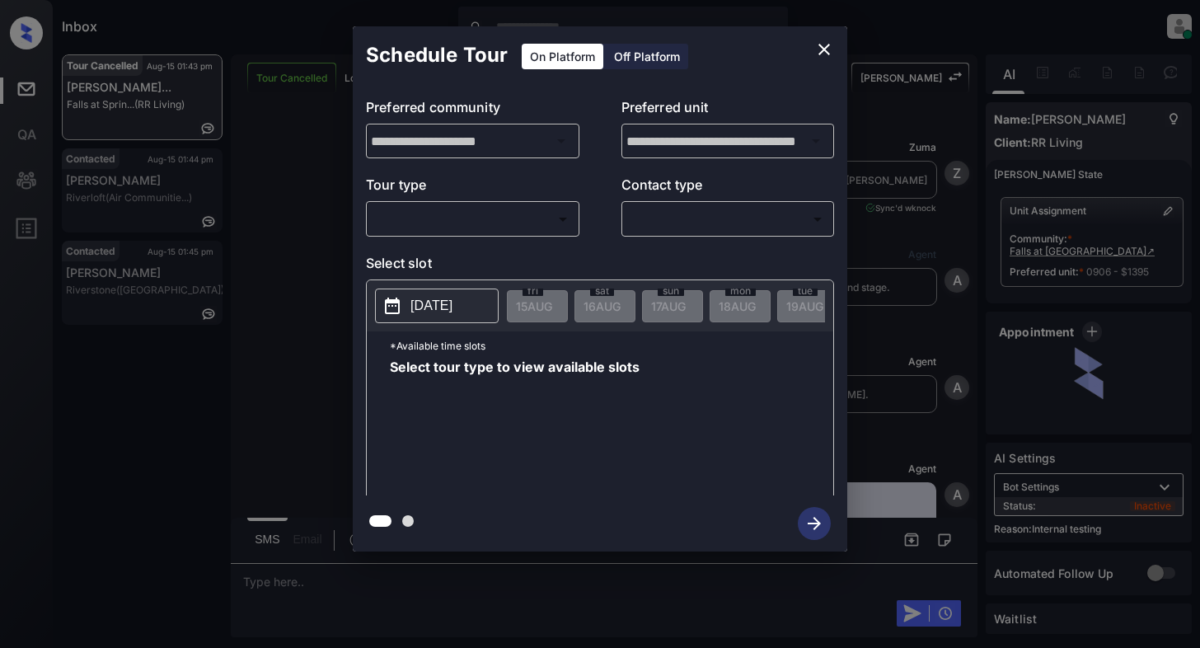
scroll to position [10578, 0]
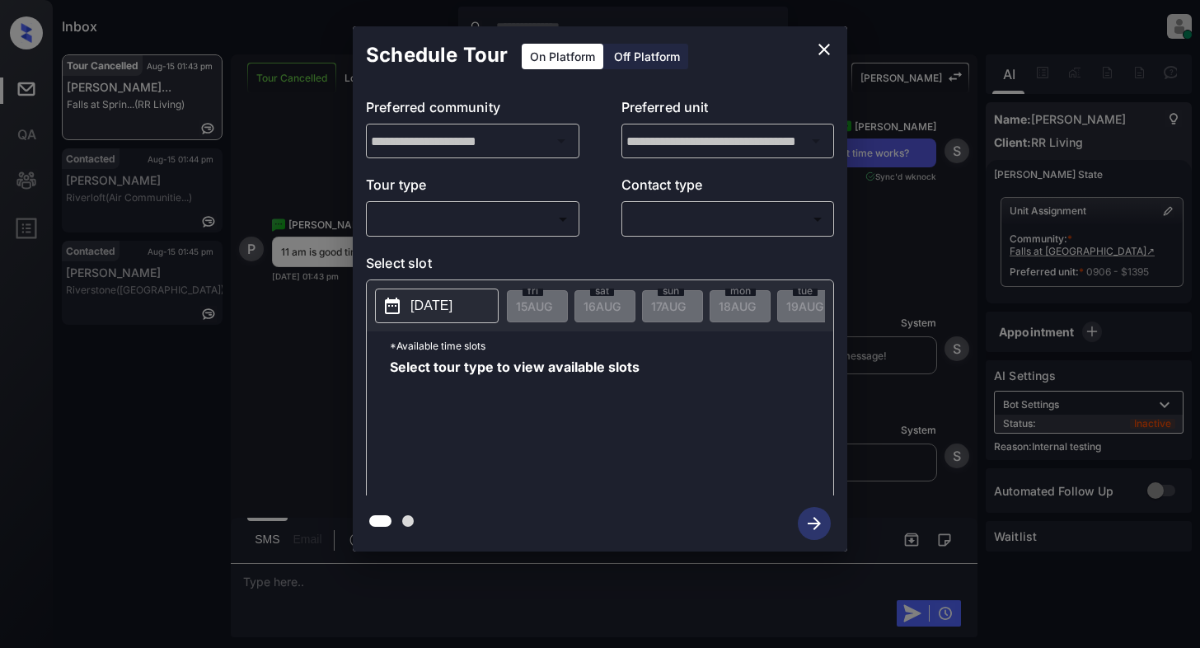
click at [442, 212] on body "Inbox [PERSON_NAME] Online Set yourself offline Set yourself on break Profile S…" at bounding box center [600, 324] width 1200 height 648
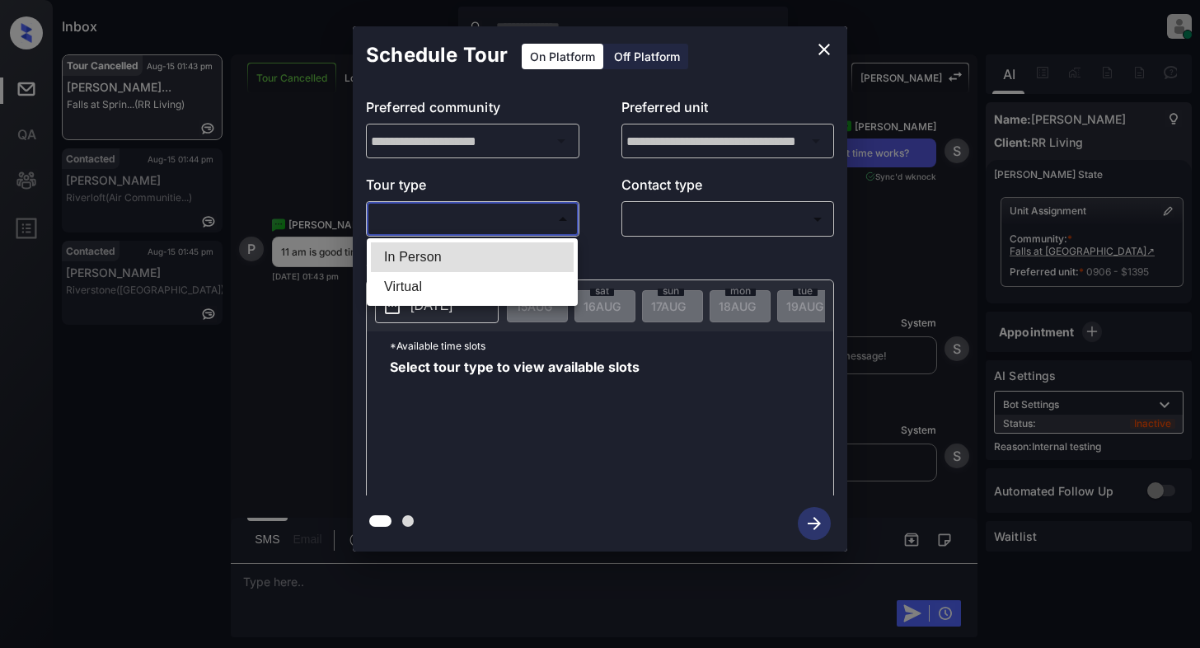
click at [406, 258] on li "In Person" at bounding box center [472, 257] width 203 height 30
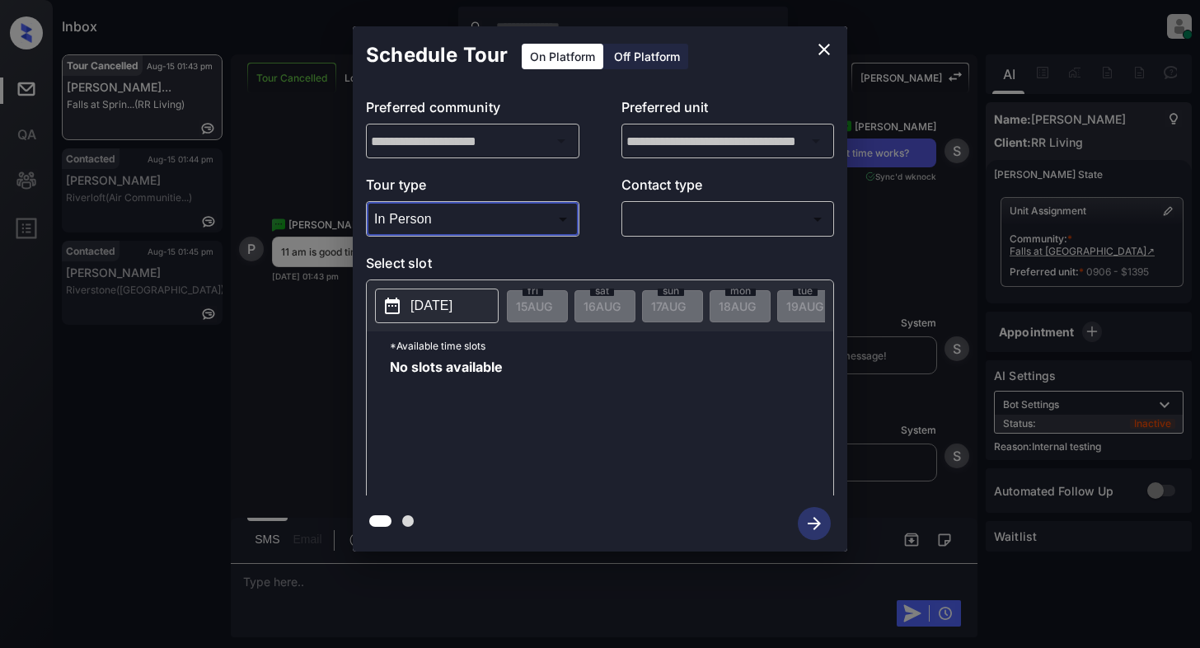
type input "********"
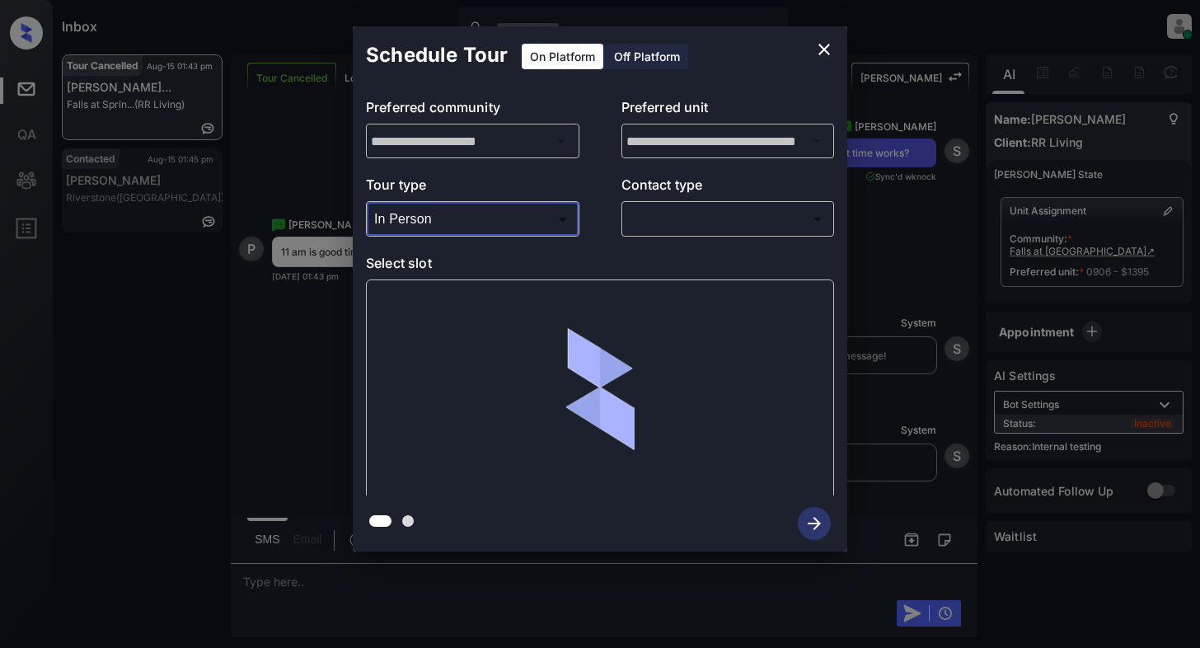
click at [690, 216] on body "Inbox [PERSON_NAME] Online Set yourself offline Set yourself on break Profile S…" at bounding box center [600, 324] width 1200 height 648
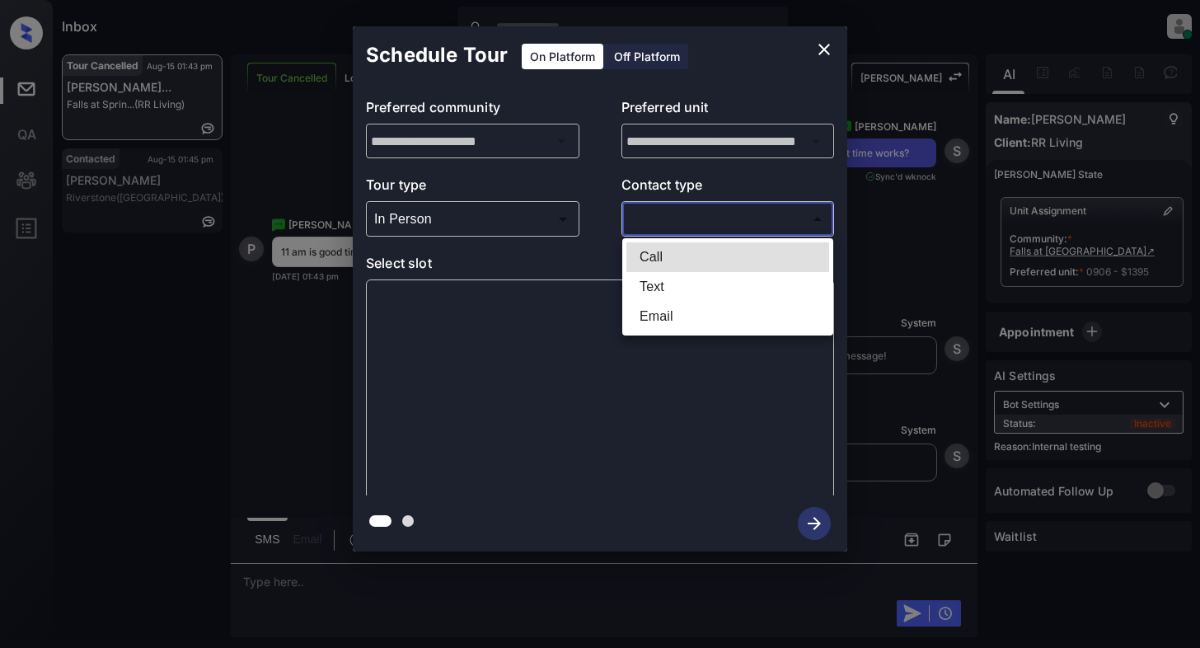
click at [654, 295] on li "Text" at bounding box center [727, 287] width 203 height 30
type input "****"
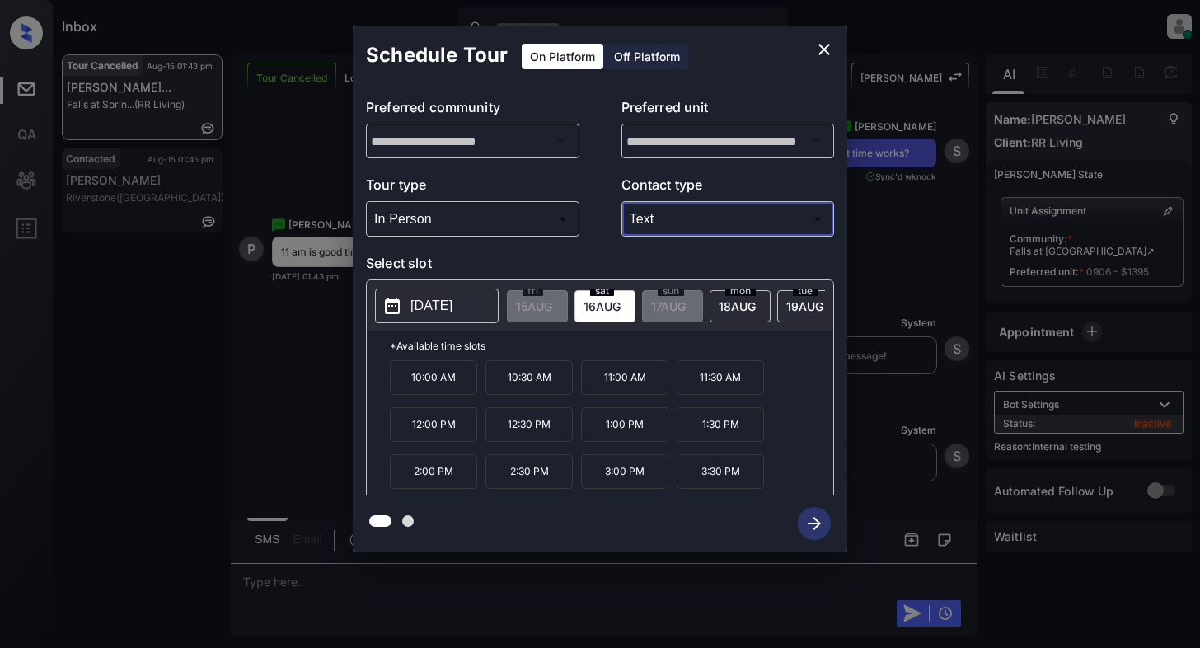
click at [648, 395] on p "11:00 AM" at bounding box center [624, 377] width 87 height 35
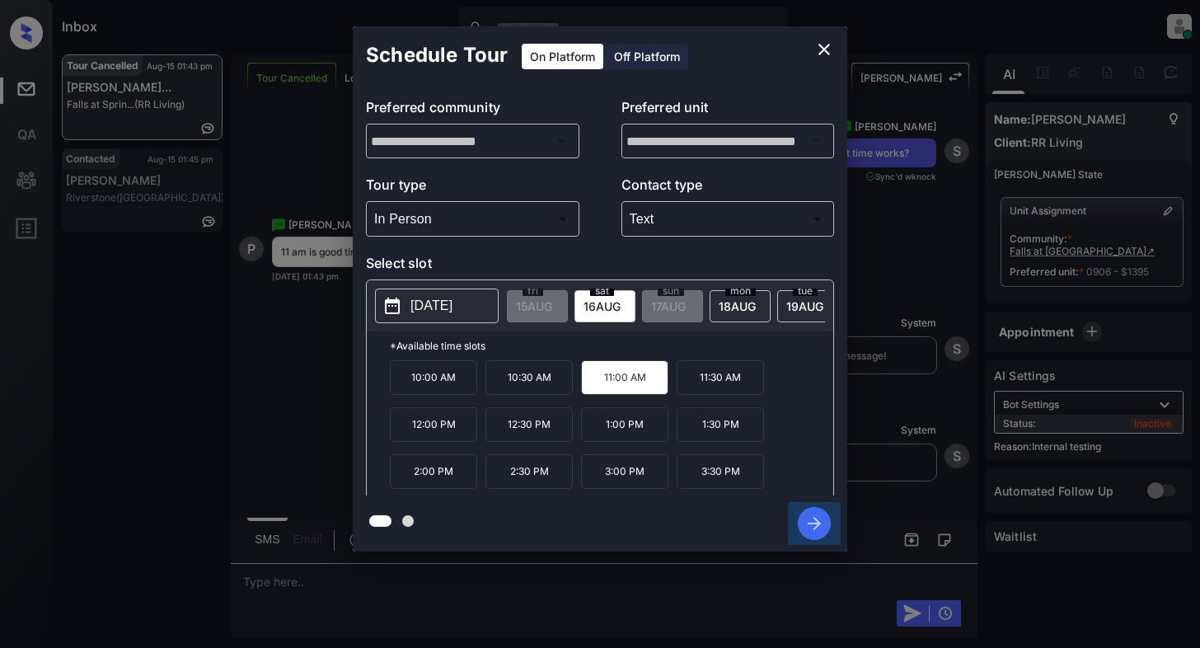
click at [809, 528] on icon "button" at bounding box center [813, 523] width 33 height 33
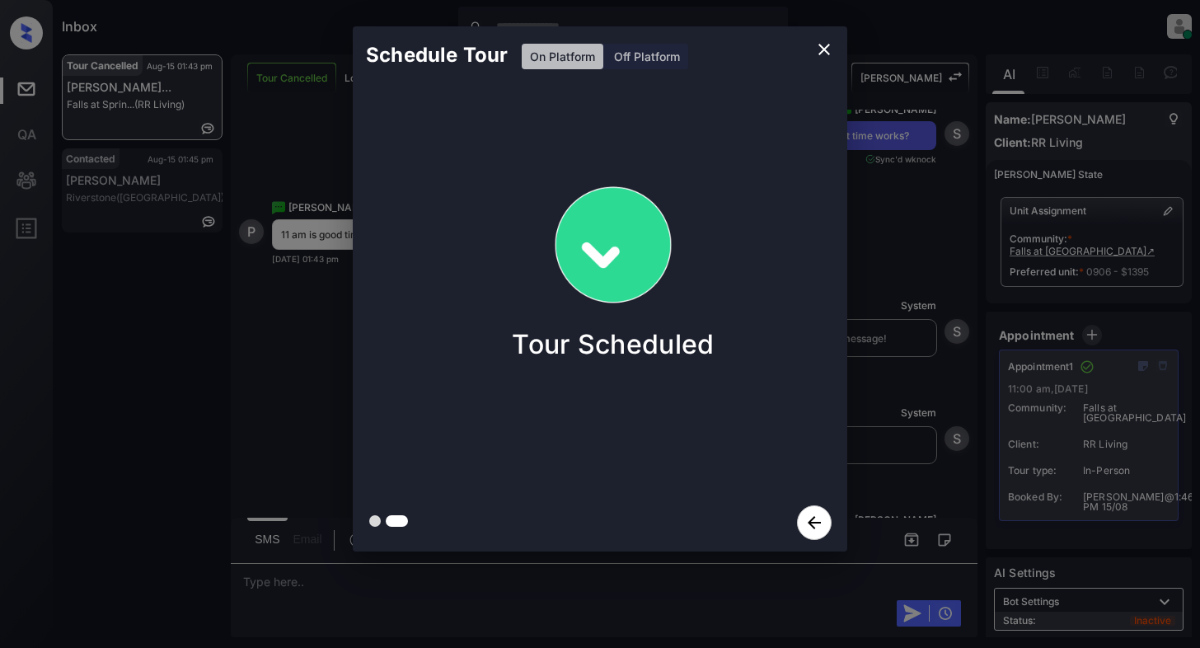
click at [821, 47] on icon "close" at bounding box center [824, 50] width 12 height 12
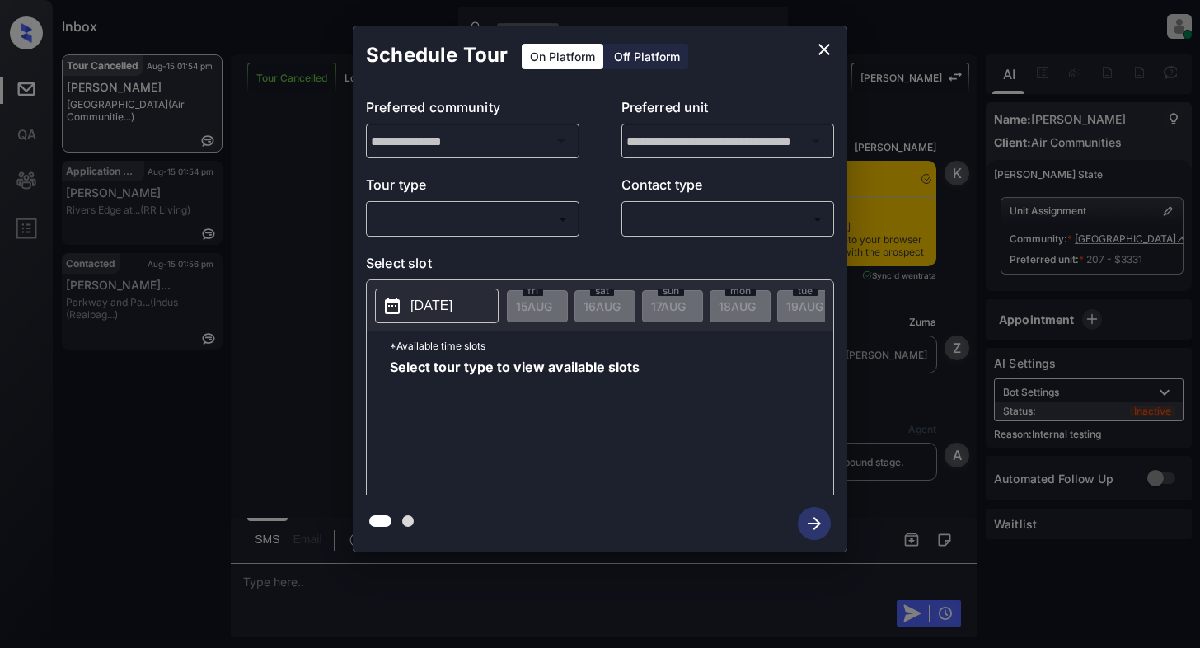
scroll to position [9172, 0]
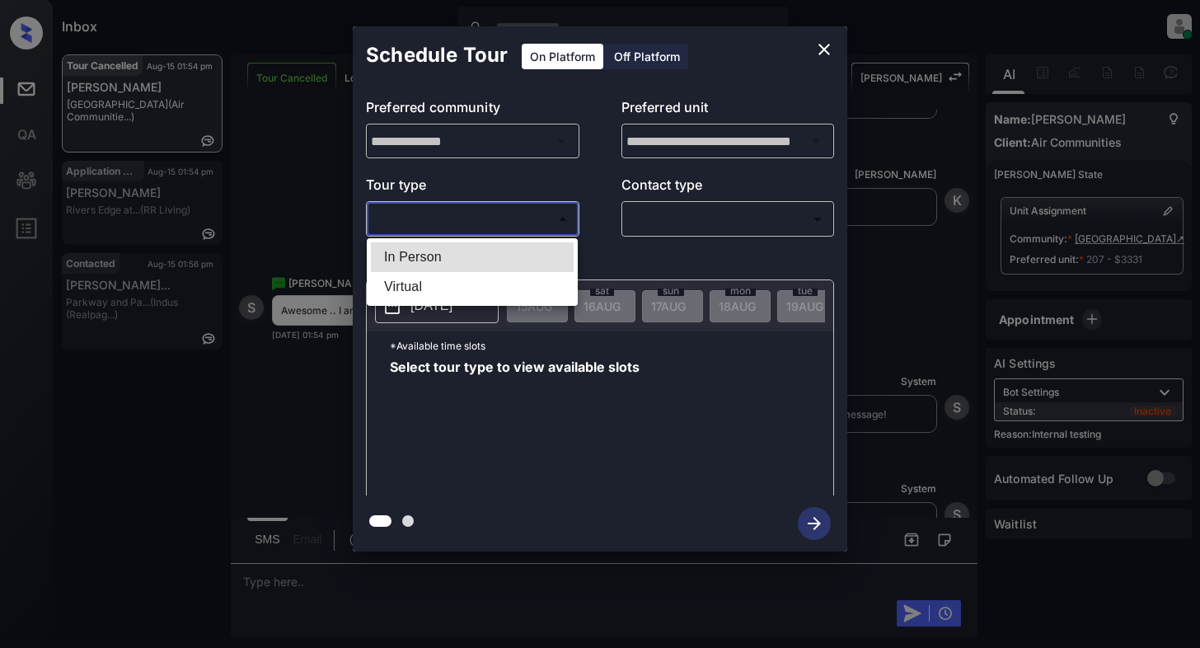
click at [471, 222] on body "Inbox [PERSON_NAME] Online Set yourself offline Set yourself on break Profile S…" at bounding box center [600, 324] width 1200 height 648
click at [420, 258] on li "In Person" at bounding box center [472, 257] width 203 height 30
type input "********"
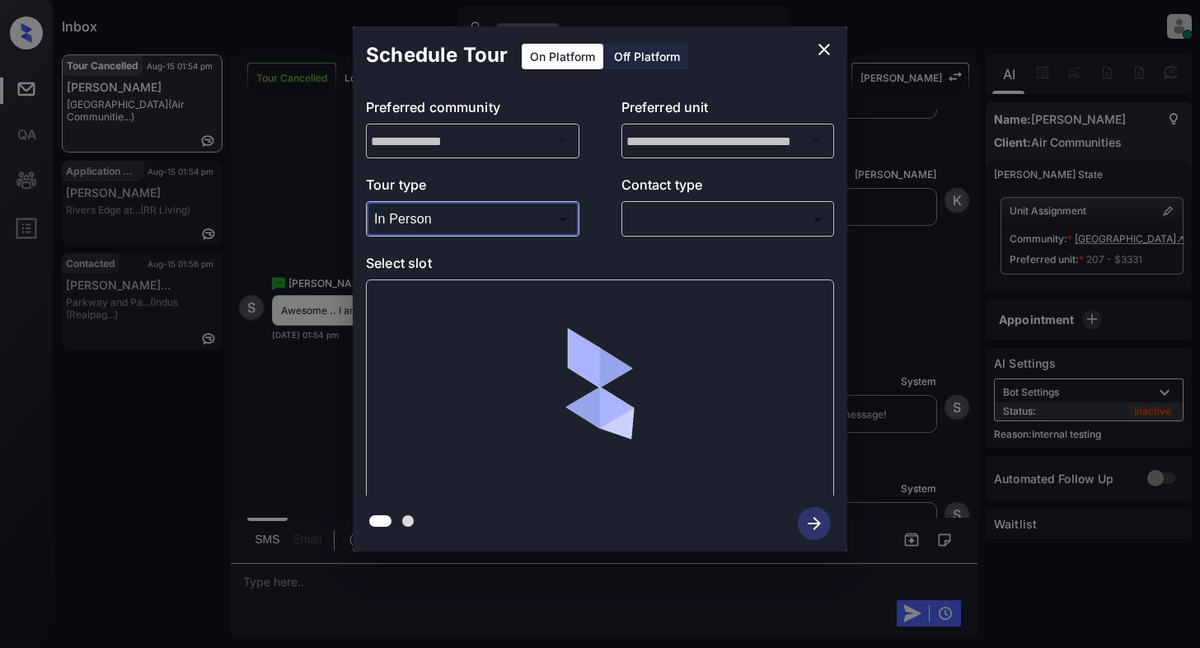
click at [671, 217] on body "Inbox [PERSON_NAME] Online Set yourself offline Set yourself on break Profile S…" at bounding box center [600, 324] width 1200 height 648
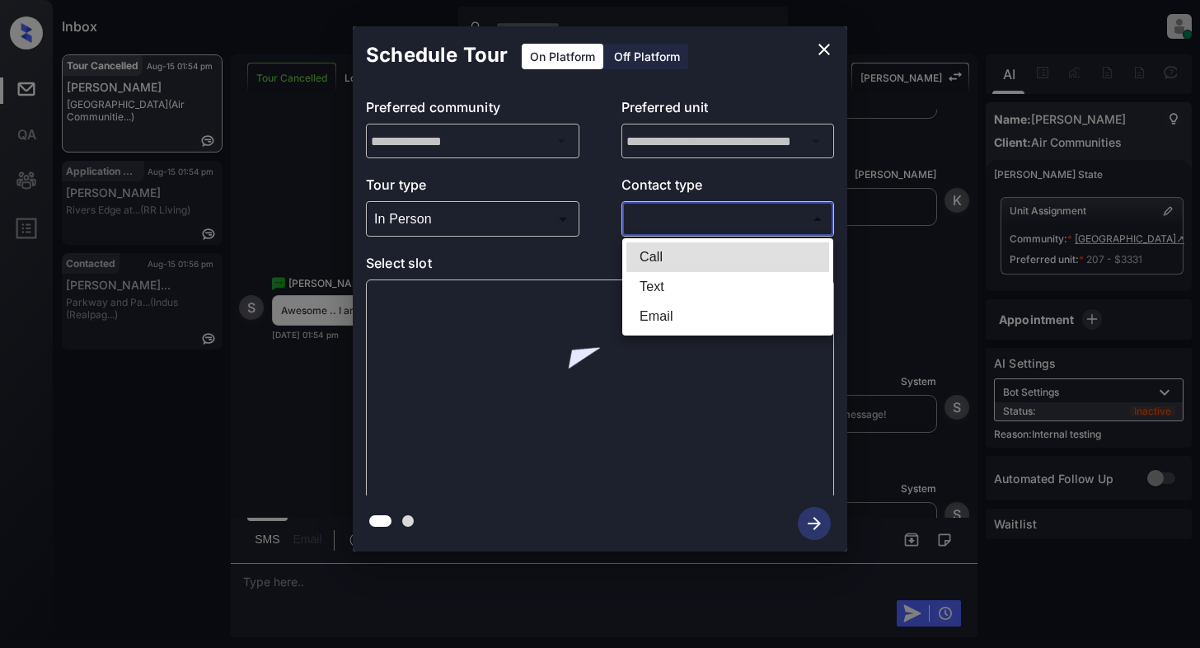
click at [643, 293] on li "Text" at bounding box center [727, 287] width 203 height 30
type input "****"
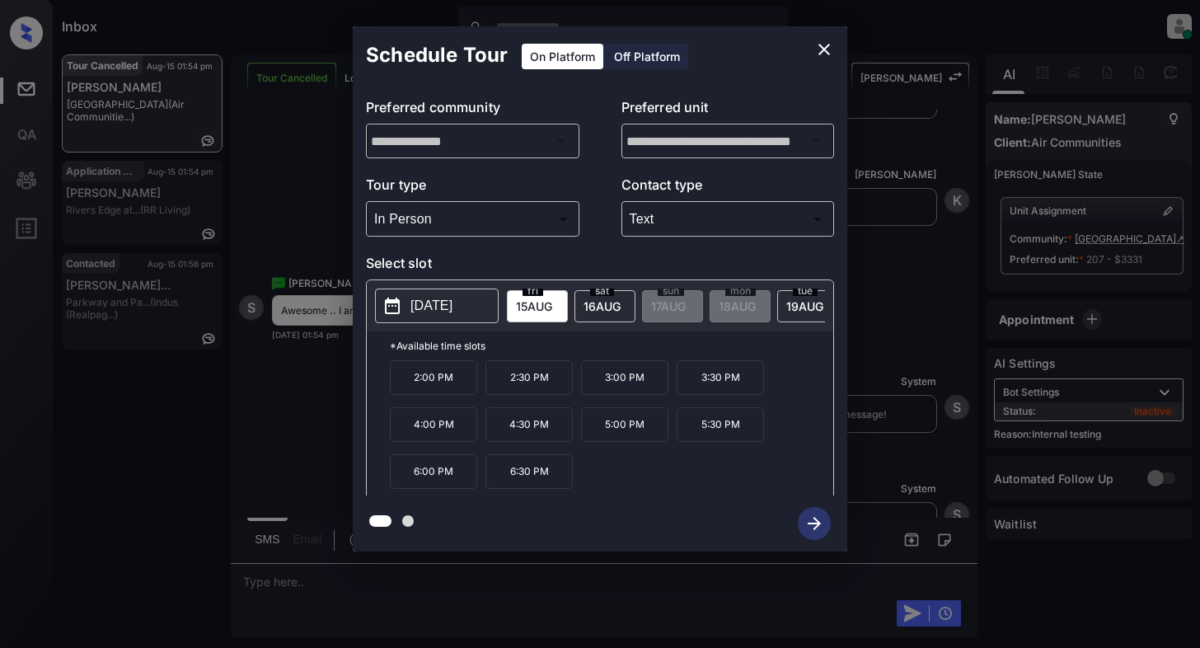
click at [433, 306] on p "[DATE]" at bounding box center [431, 306] width 42 height 20
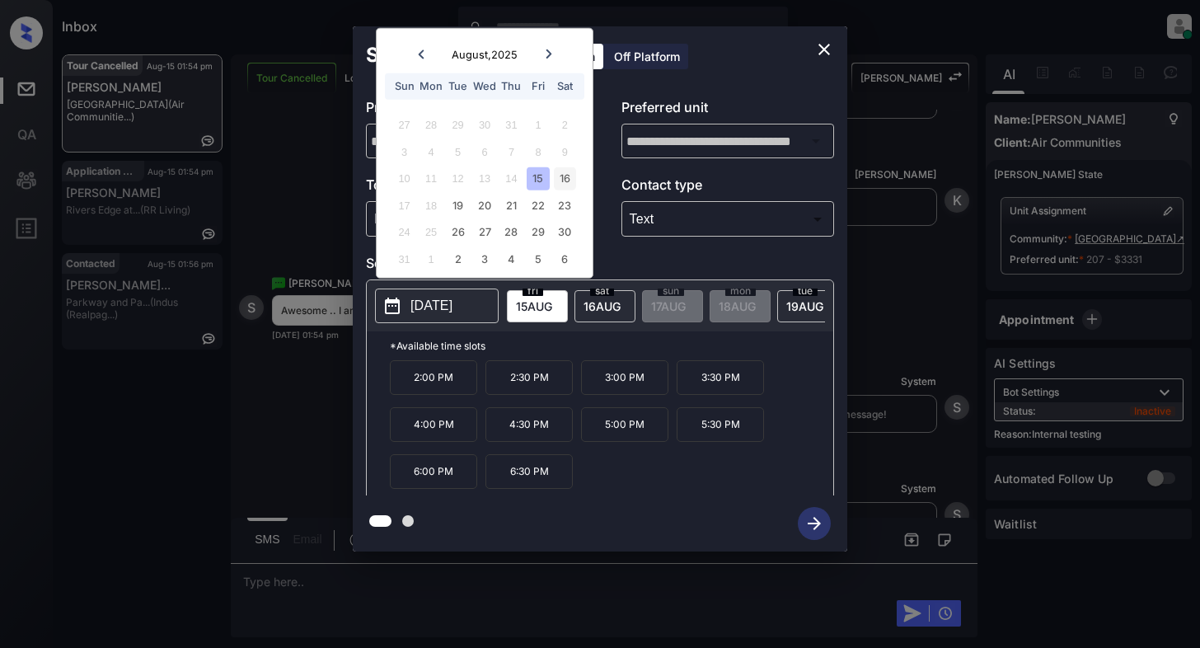
click at [564, 176] on div "16" at bounding box center [565, 178] width 22 height 22
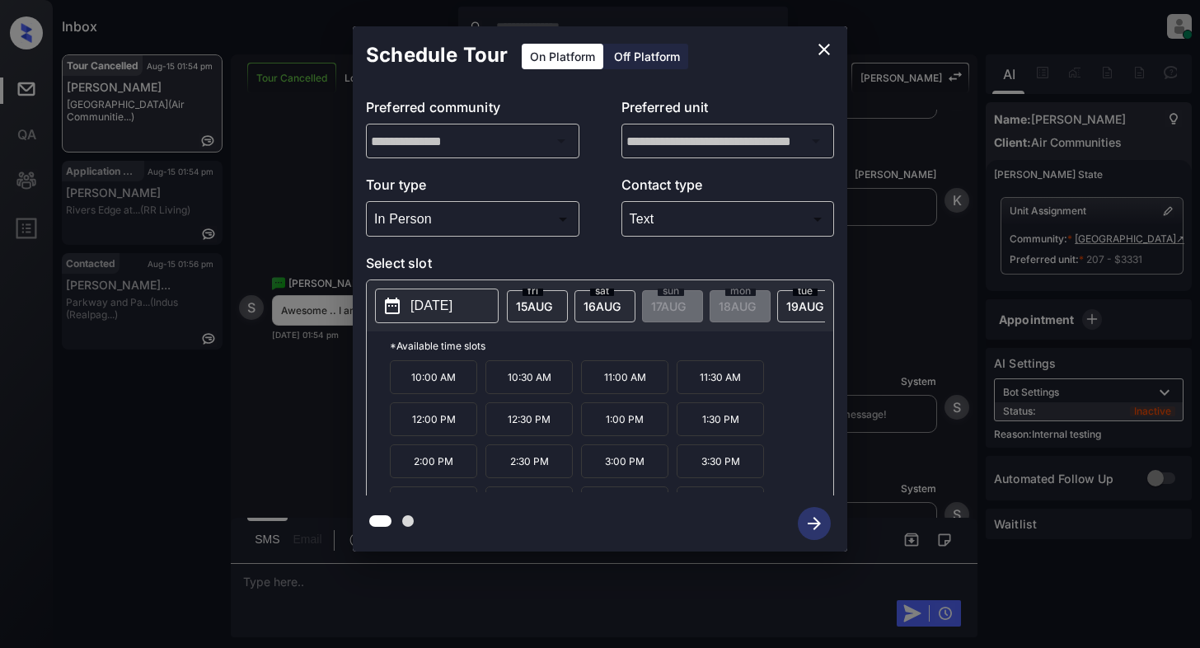
click at [620, 476] on p "3:00 PM" at bounding box center [624, 461] width 87 height 34
click at [812, 522] on icon "button" at bounding box center [813, 523] width 33 height 33
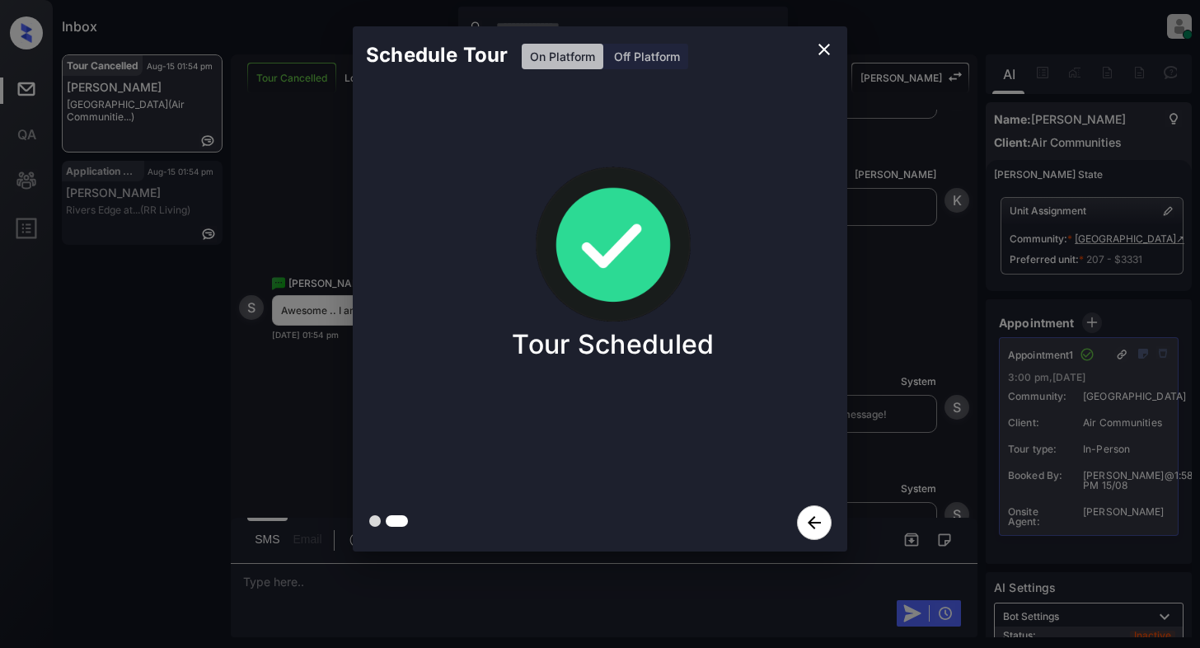
click at [818, 46] on icon "close" at bounding box center [824, 50] width 20 height 20
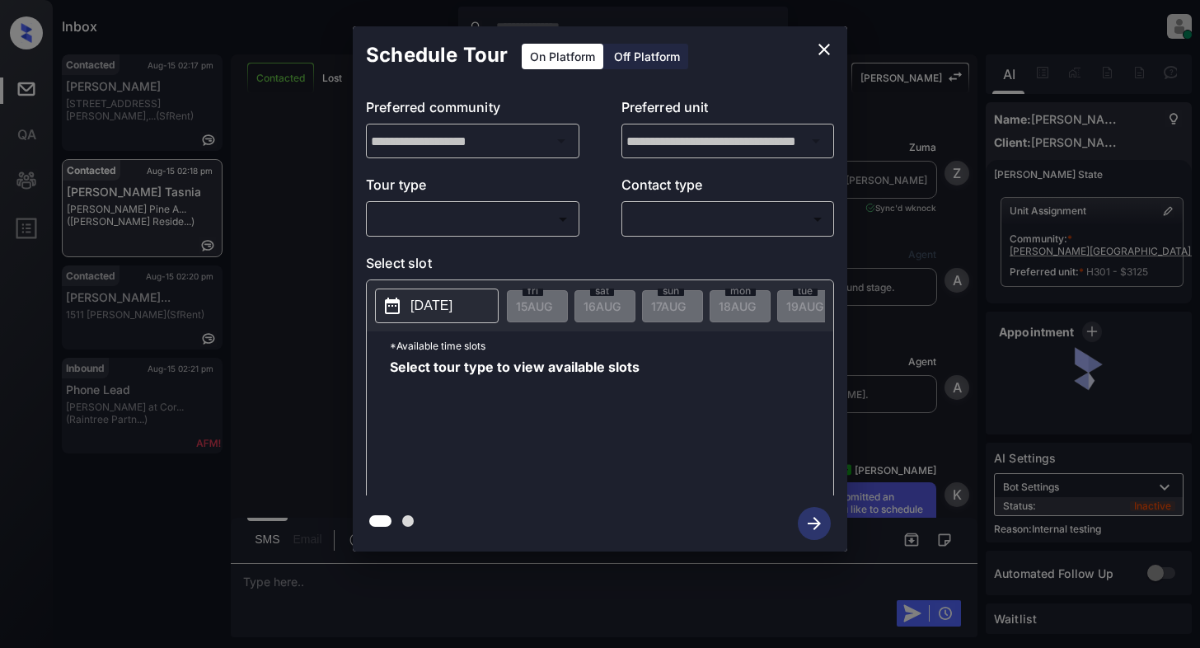
scroll to position [7752, 0]
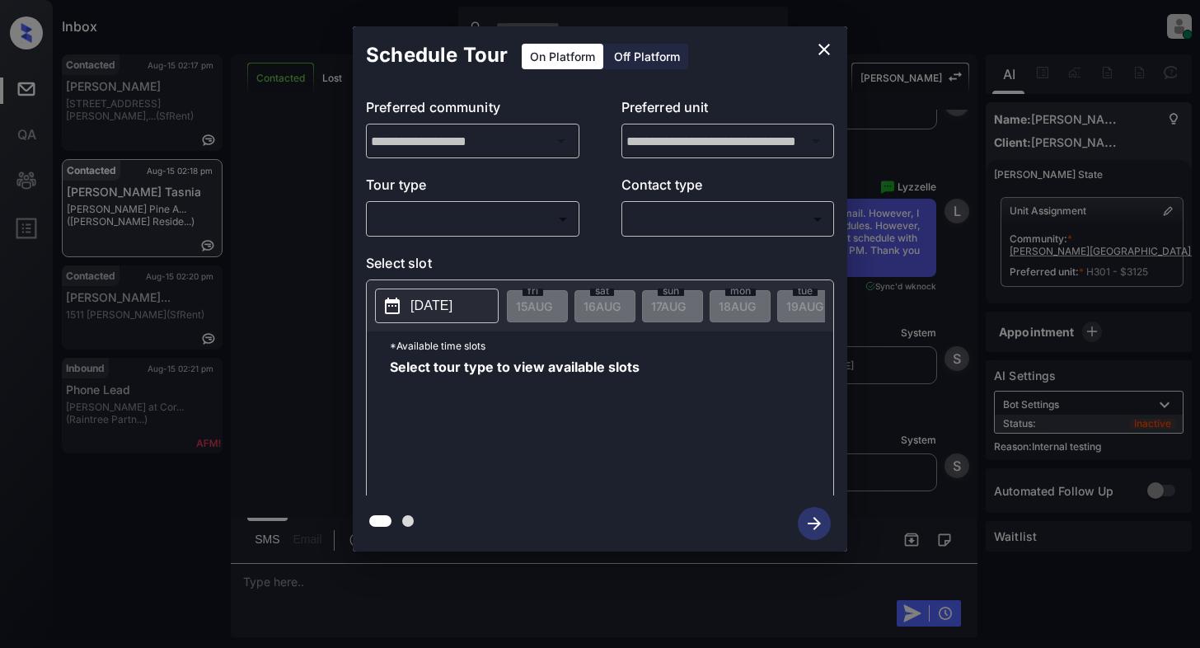
click at [452, 217] on body "Inbox [PERSON_NAME] Online Set yourself offline Set yourself on break Profile S…" at bounding box center [600, 324] width 1200 height 648
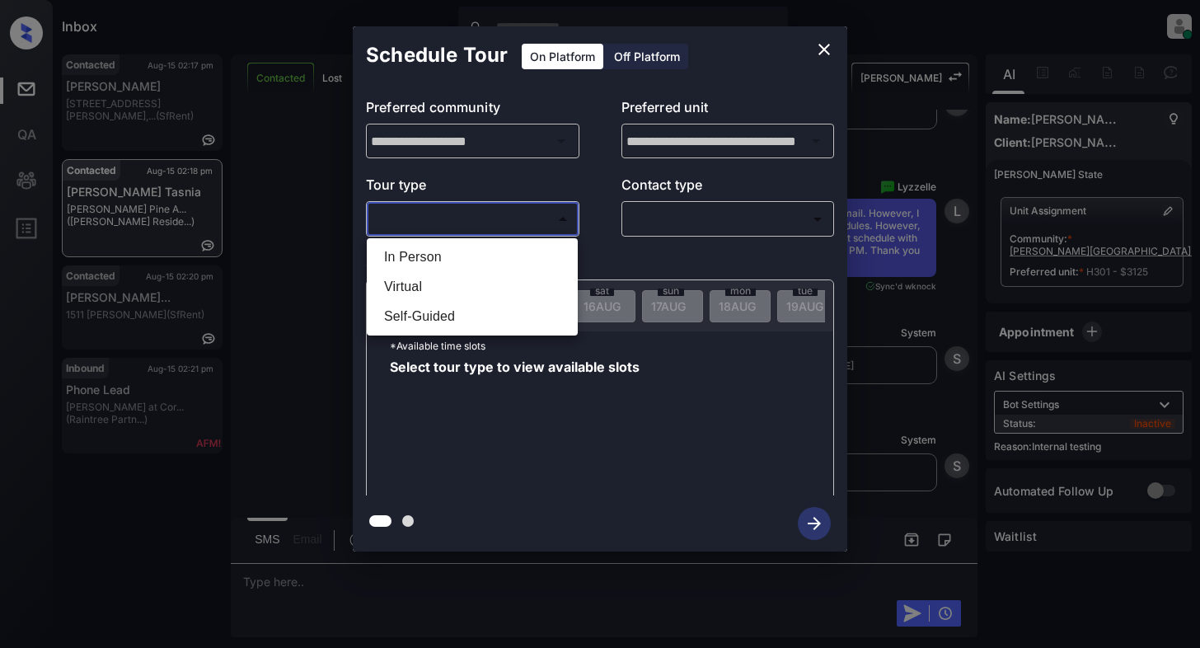
click at [446, 252] on li "In Person" at bounding box center [472, 257] width 203 height 30
type input "********"
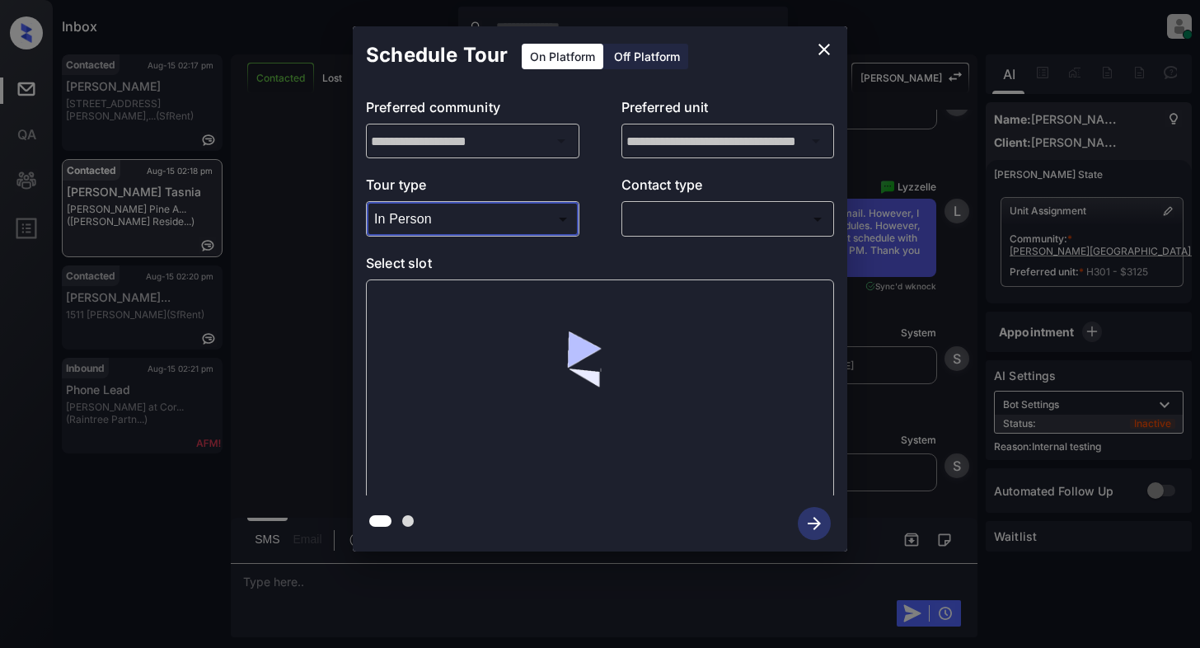
click at [713, 218] on body "Inbox Cynthia Montañez Online Set yourself offline Set yourself on break Profil…" at bounding box center [600, 324] width 1200 height 648
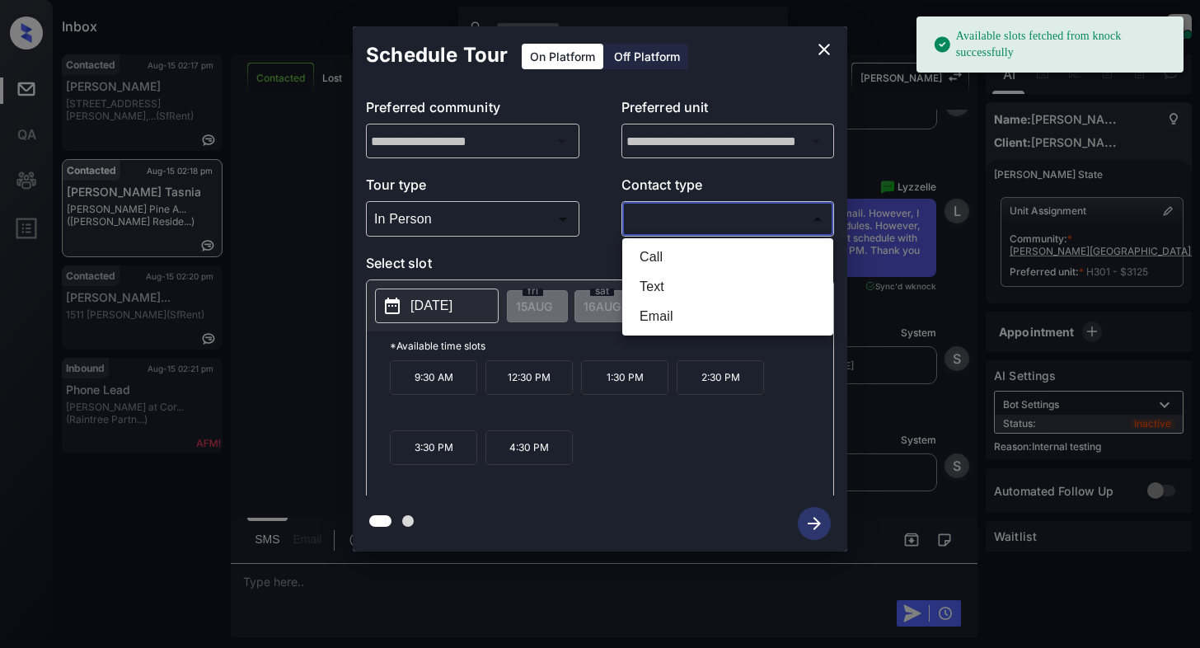
click at [662, 284] on li "Text" at bounding box center [727, 287] width 203 height 30
type input "****"
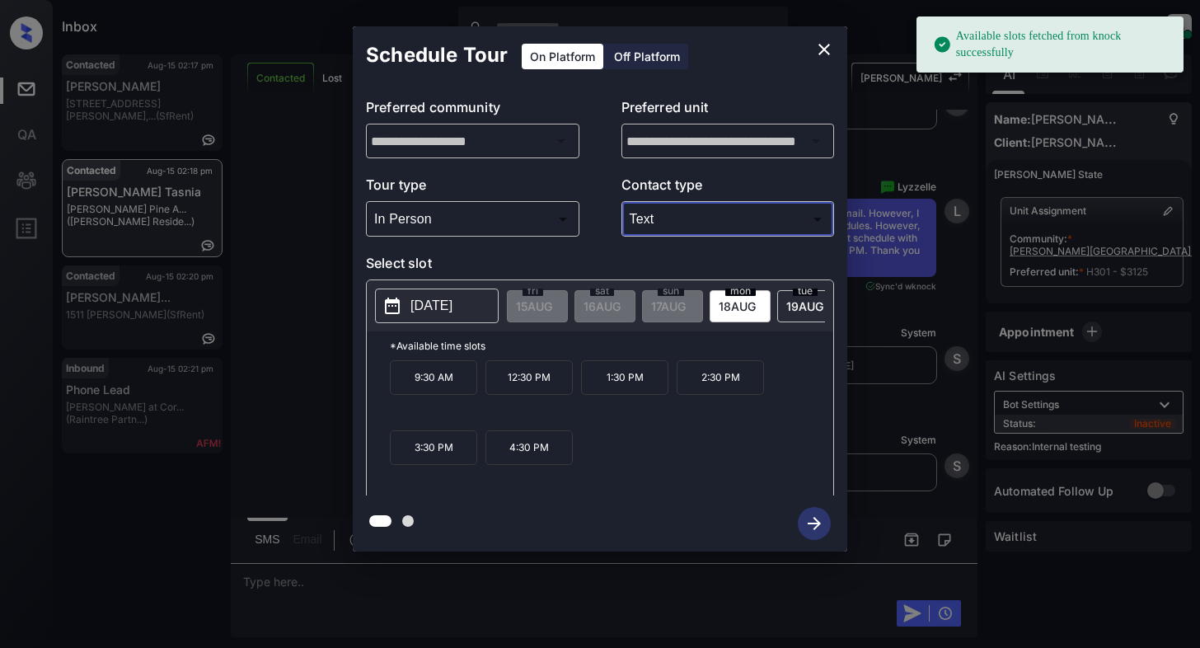
click at [458, 320] on button "2025-08-18" at bounding box center [437, 305] width 124 height 35
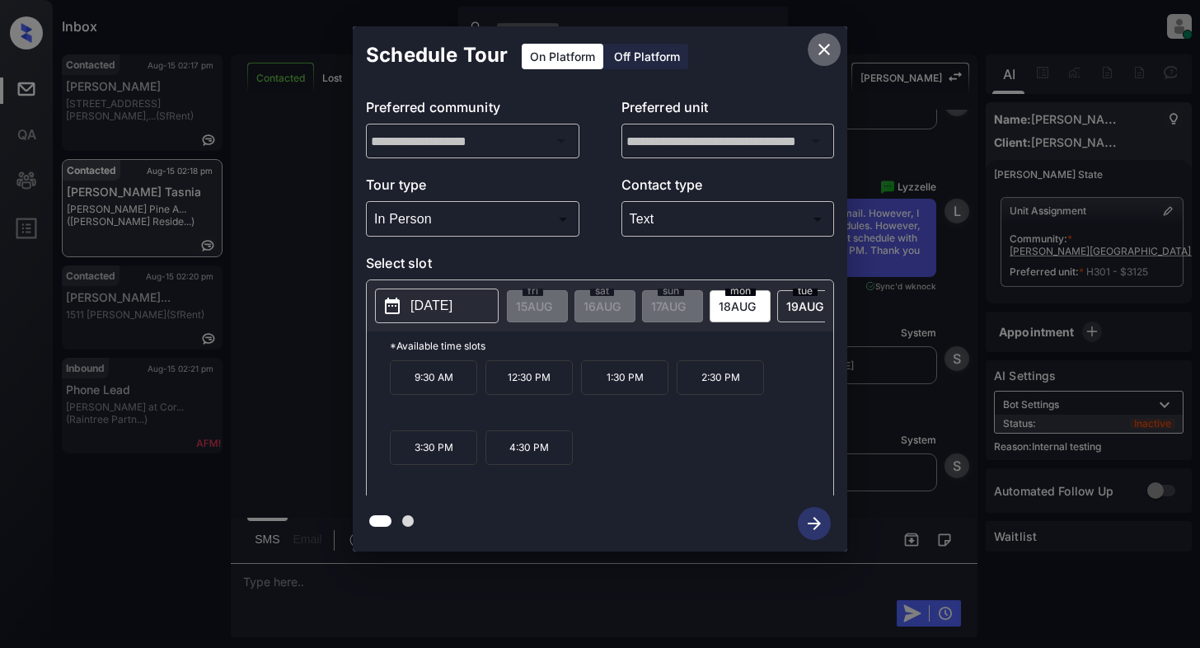
click at [827, 48] on icon "close" at bounding box center [824, 50] width 20 height 20
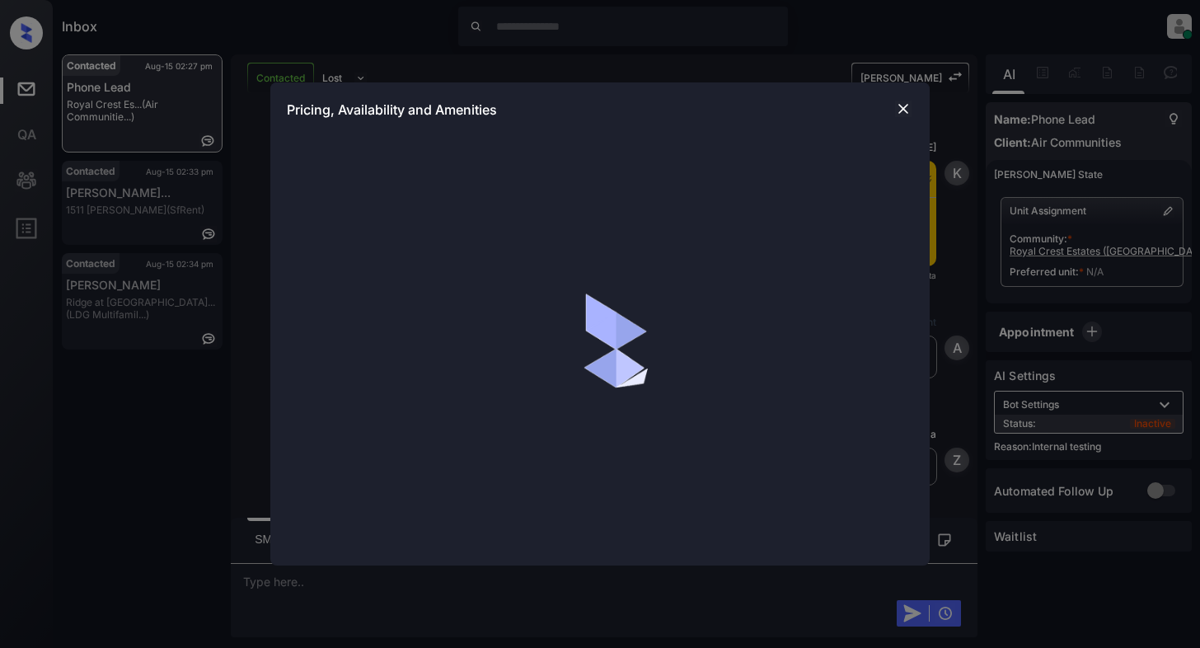
scroll to position [2602, 0]
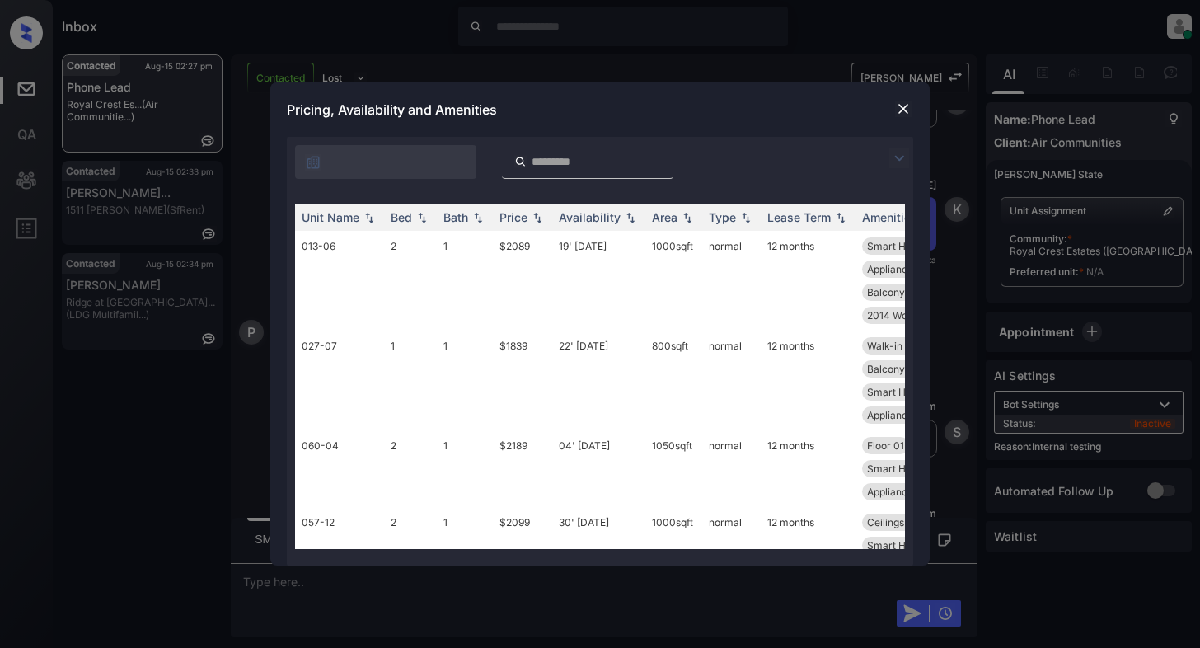
click at [370, 259] on td "013-06" at bounding box center [339, 281] width 89 height 100
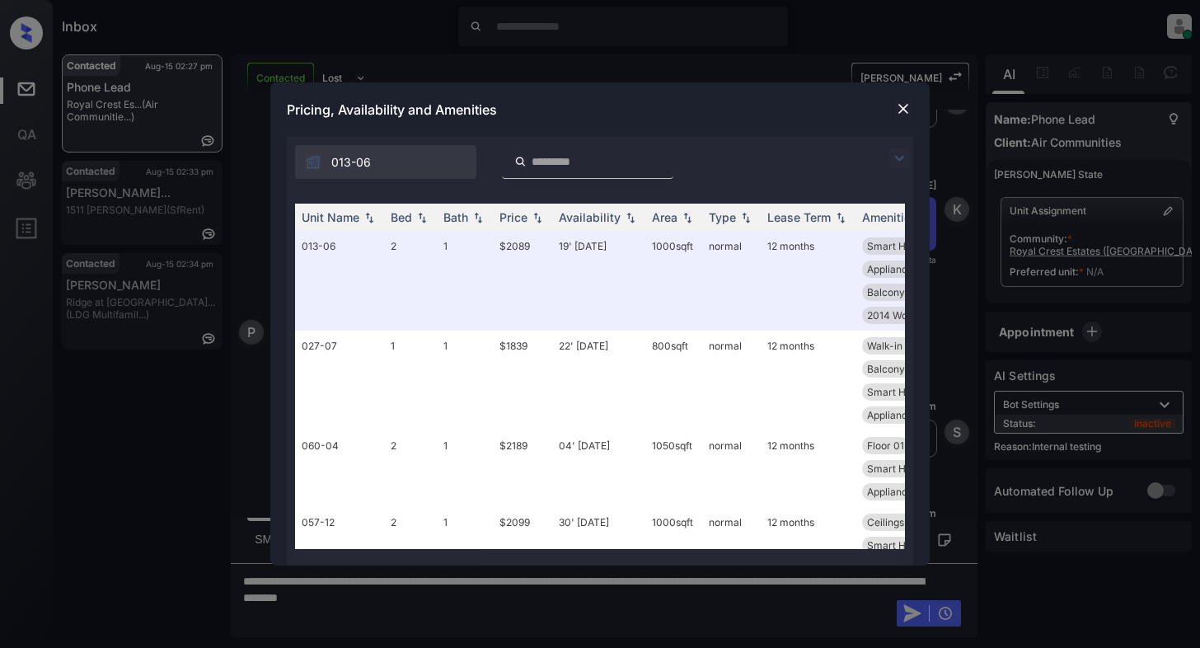
click at [897, 109] on img at bounding box center [903, 109] width 16 height 16
